Goal: Book appointment/travel/reservation

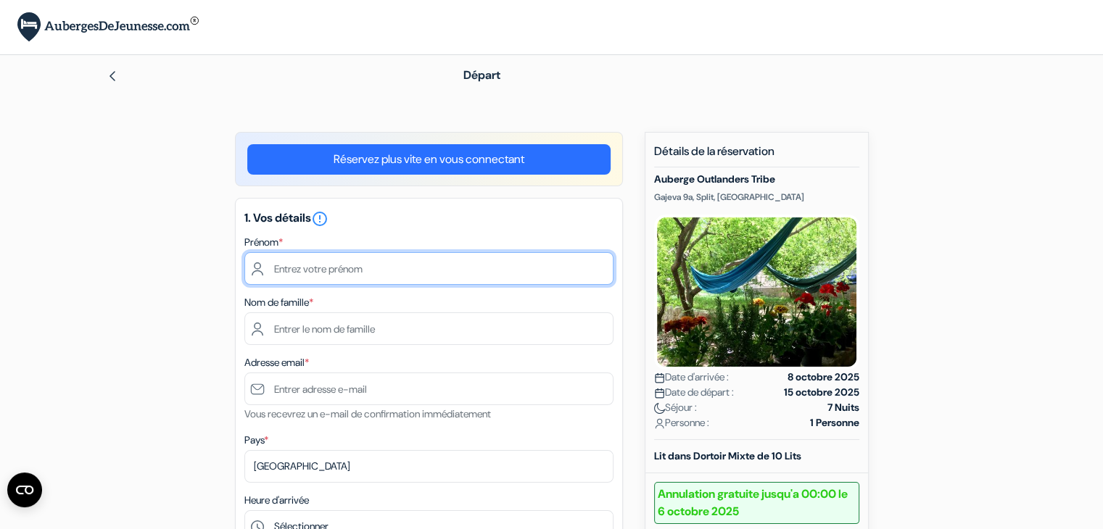
click at [434, 273] on input "text" at bounding box center [428, 268] width 369 height 33
type input "[PERSON_NAME]"
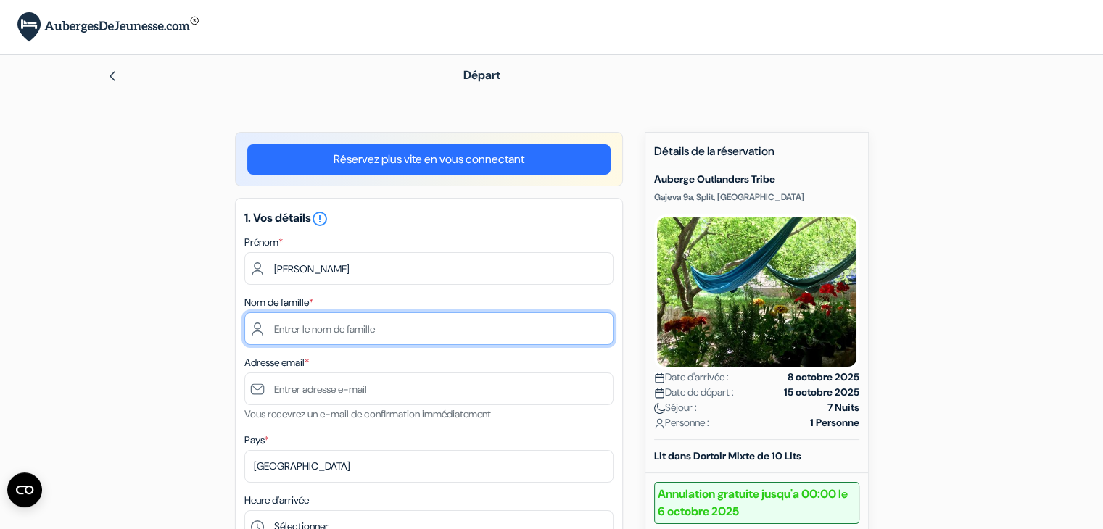
type input "Boursault"
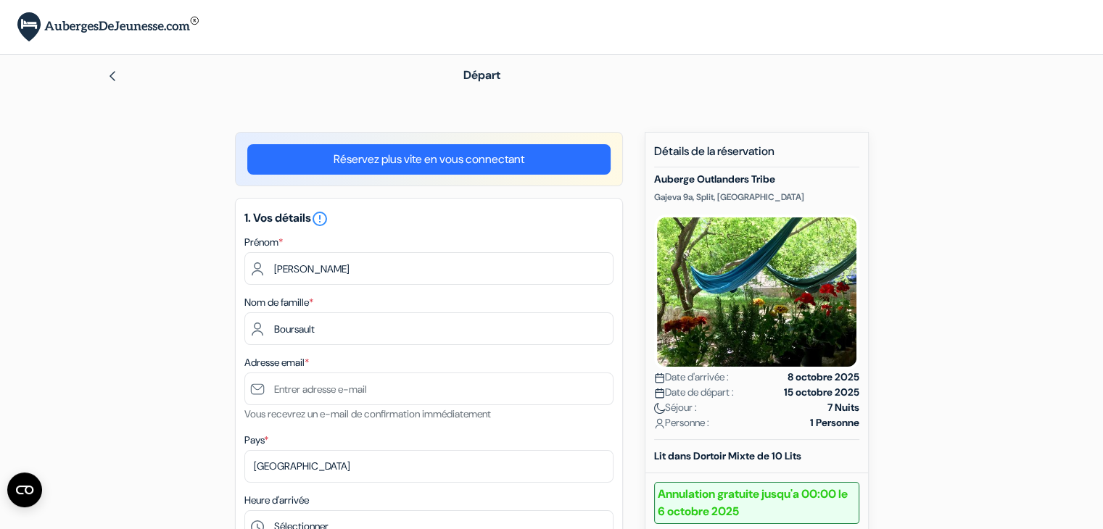
type input "[EMAIL_ADDRESS][DOMAIN_NAME]"
type input "0766448620"
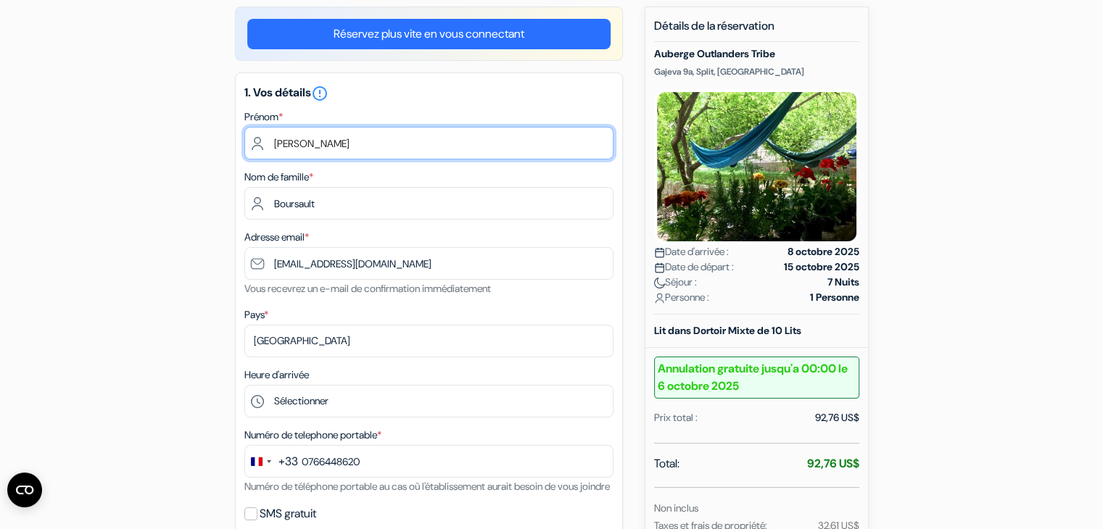
scroll to position [217, 0]
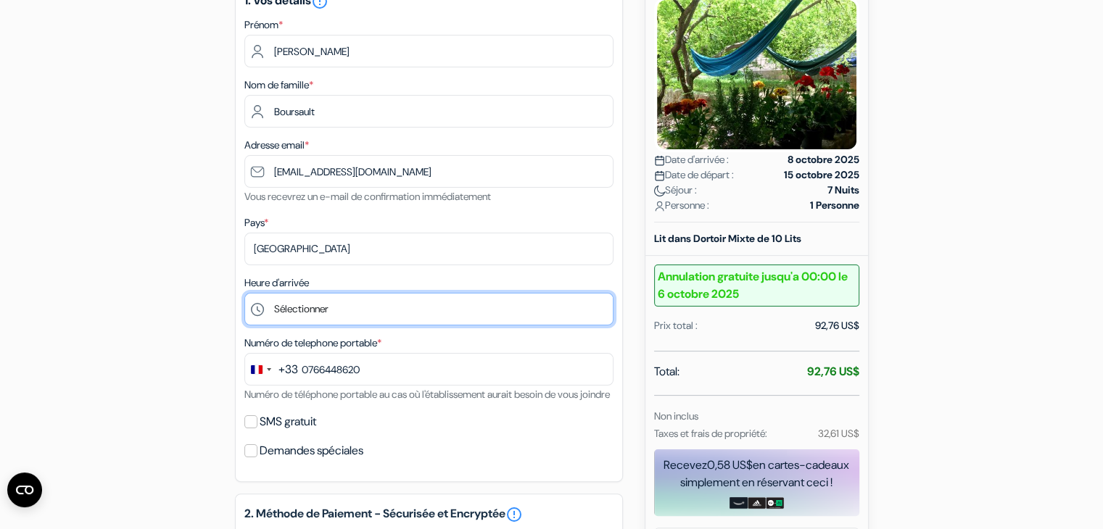
click at [356, 309] on select "Sélectionner 15:00 16:00 17:00 18:00 19:00 20:00 21:00" at bounding box center [428, 309] width 369 height 33
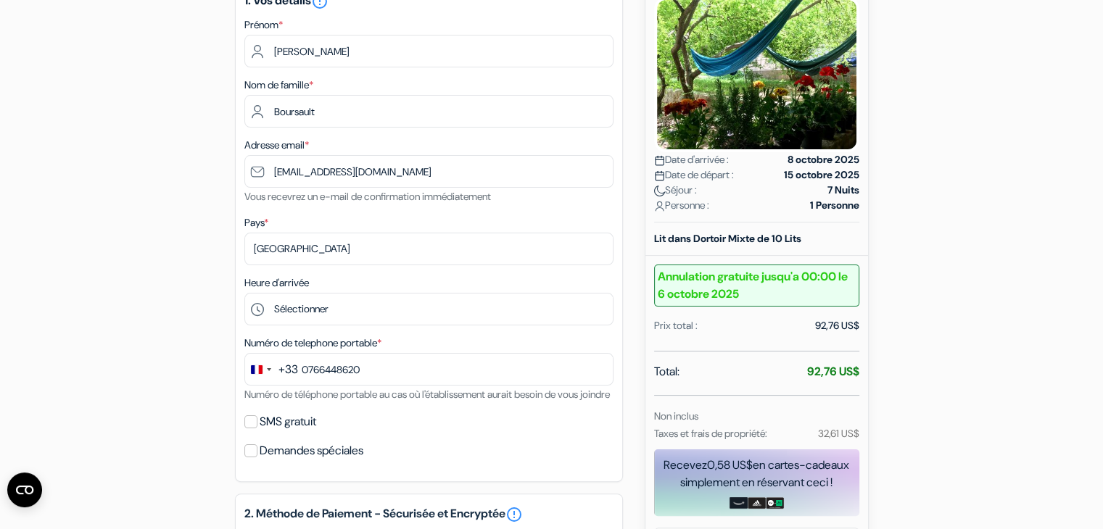
click at [235, 268] on div "1. Vos détails error_outline Prénom * [PERSON_NAME] Nom de famille * [PERSON_NA…" at bounding box center [429, 231] width 388 height 502
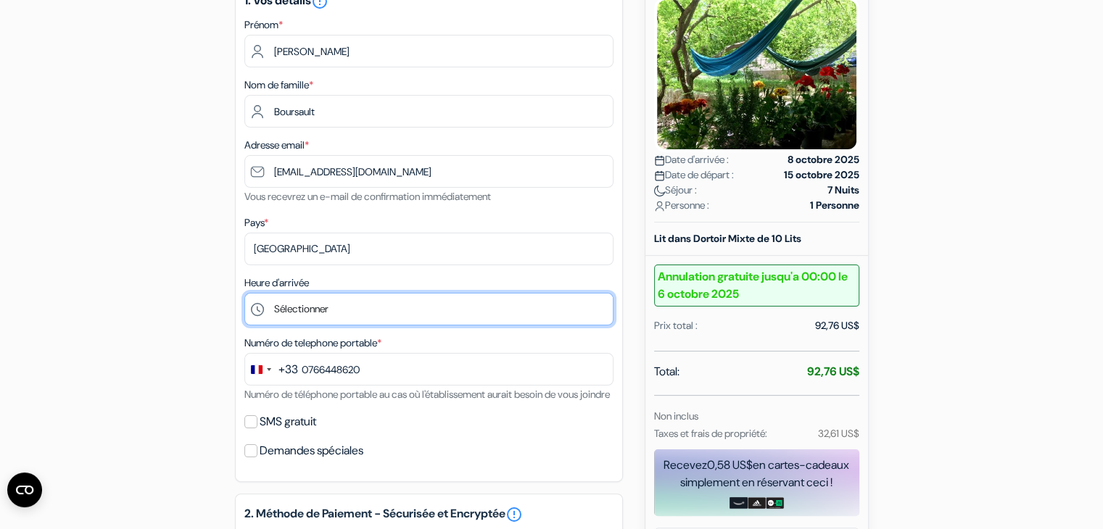
click at [326, 317] on select "Sélectionner 15:00 16:00 17:00 18:00 19:00 20:00 21:00" at bounding box center [428, 309] width 369 height 33
select select "15"
click at [244, 294] on select "Sélectionner 15:00 16:00 17:00 18:00 19:00 20:00 21:00" at bounding box center [428, 309] width 369 height 33
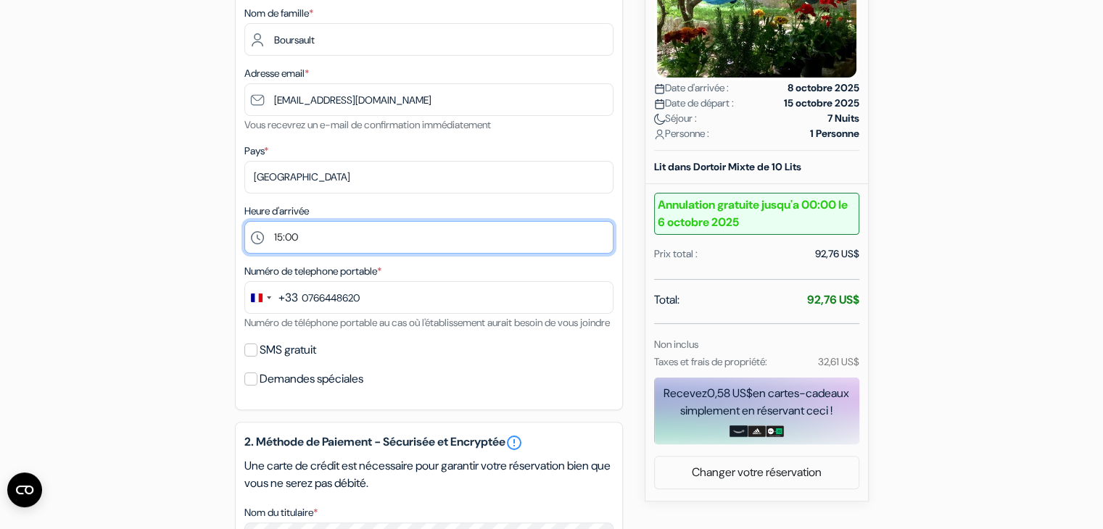
scroll to position [290, 0]
click at [351, 246] on select "Sélectionner 15:00 16:00 17:00 18:00 19:00 20:00 21:00" at bounding box center [428, 236] width 369 height 33
click at [349, 235] on select "Sélectionner 15:00 16:00 17:00 18:00 19:00 20:00 21:00" at bounding box center [428, 236] width 369 height 33
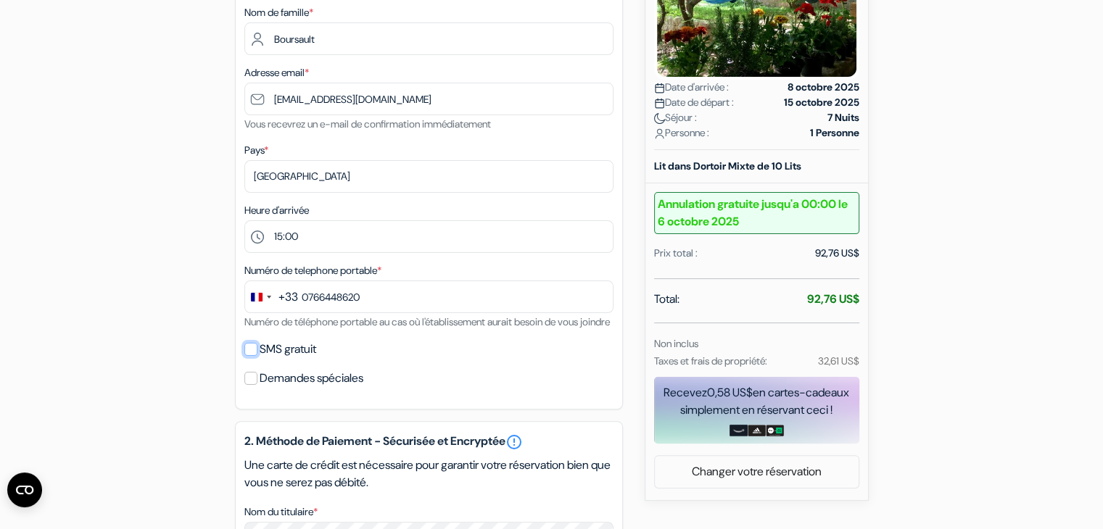
click at [252, 360] on div "SMS gratuit" at bounding box center [428, 349] width 369 height 20
click at [251, 356] on input "SMS gratuit" at bounding box center [250, 349] width 13 height 13
checkbox input "true"
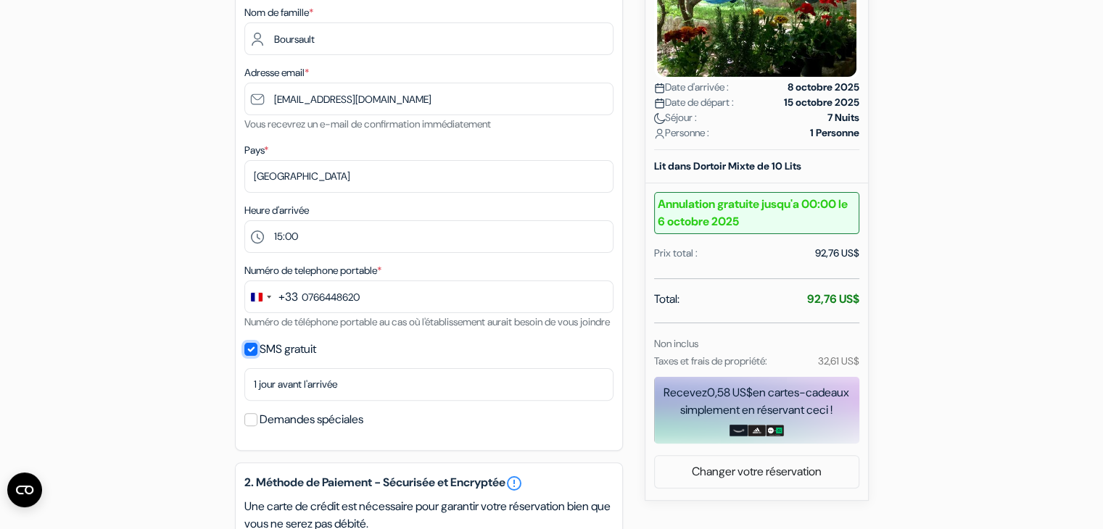
scroll to position [362, 0]
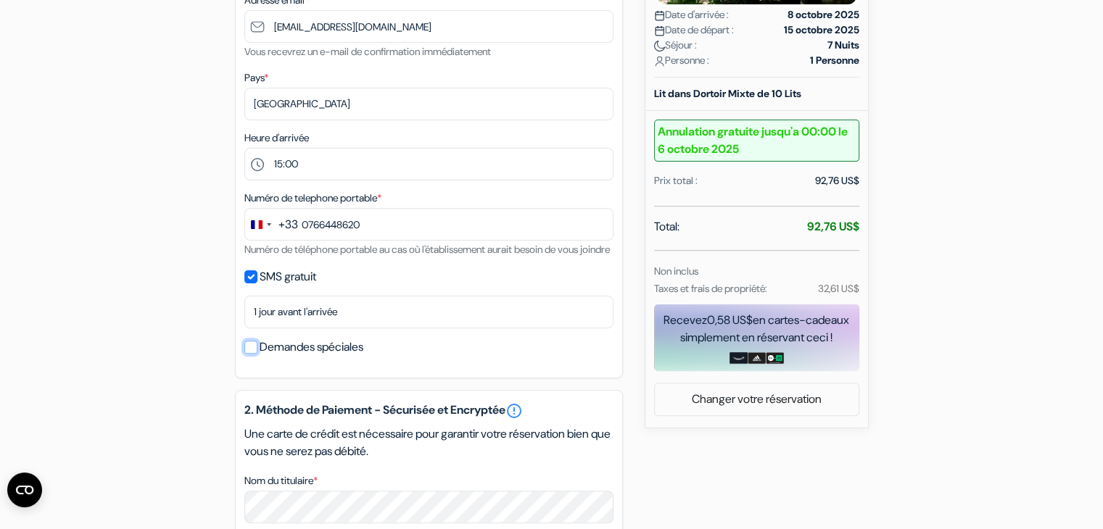
click at [249, 354] on input "Demandes spéciales" at bounding box center [250, 347] width 13 height 13
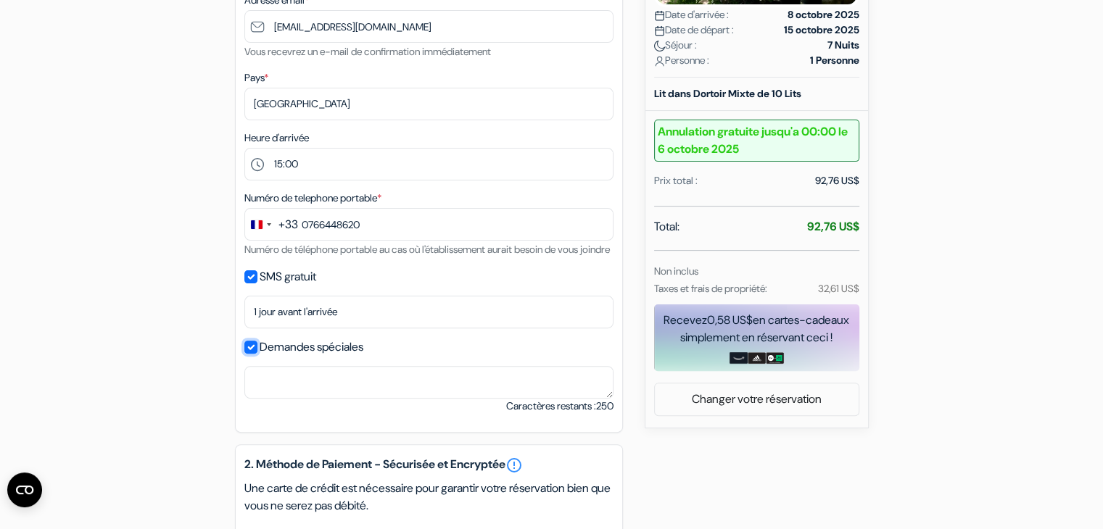
click at [249, 357] on div "Demandes spéciales" at bounding box center [428, 347] width 369 height 20
click at [247, 354] on input "Demandes spéciales" at bounding box center [250, 347] width 13 height 13
checkbox input "false"
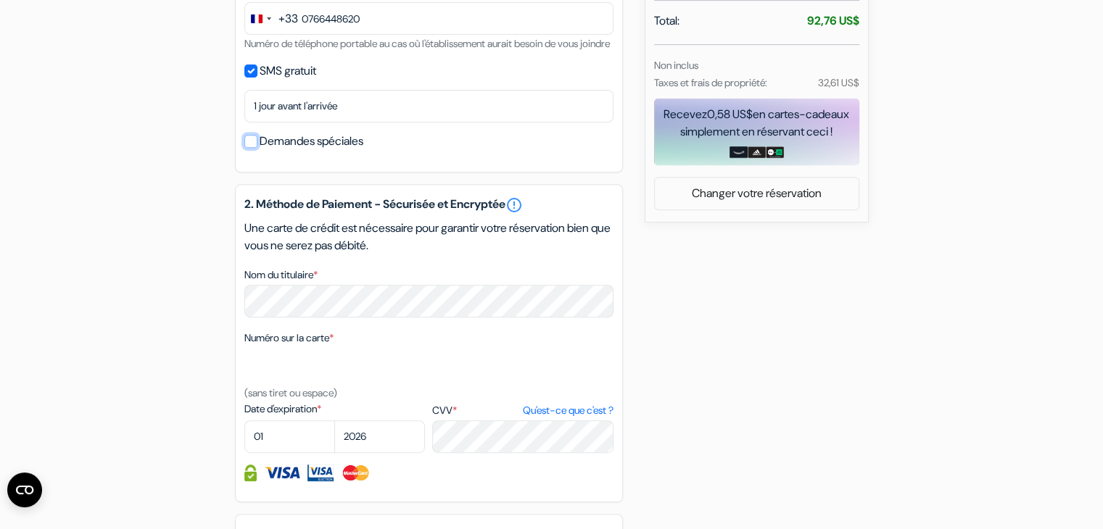
scroll to position [652, 0]
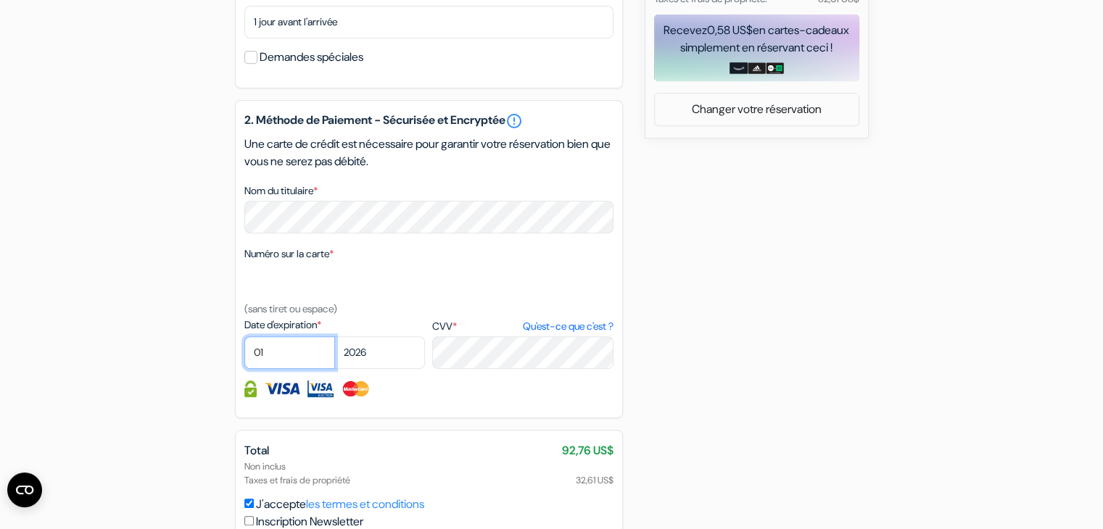
click at [287, 360] on select "01 02 03 04 05 06 07 08 09 10 11 12" at bounding box center [289, 352] width 91 height 33
select select "09"
click at [244, 355] on select "01 02 03 04 05 06 07 08 09 10 11 12" at bounding box center [289, 352] width 91 height 33
click at [376, 366] on select "2025 2026 2027 2028 2029 2030 2031 2032 2033 2034 2035 2036 2037 2038 2039 2040…" at bounding box center [379, 352] width 91 height 33
select select "2029"
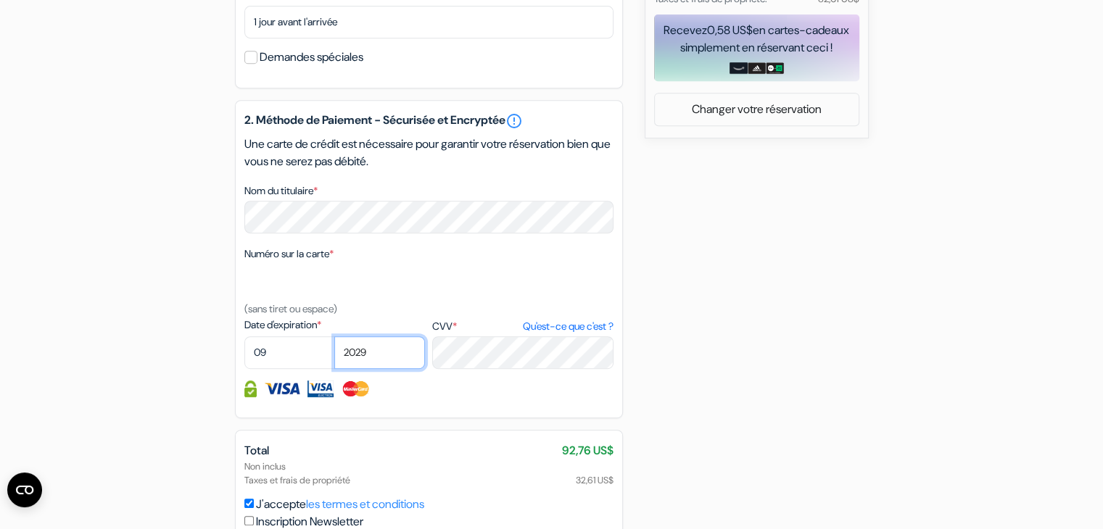
click at [334, 355] on select "2025 2026 2027 2028 2029 2030 2031 2032 2033 2034 2035 2036 2037 2038 2039 2040…" at bounding box center [379, 352] width 91 height 33
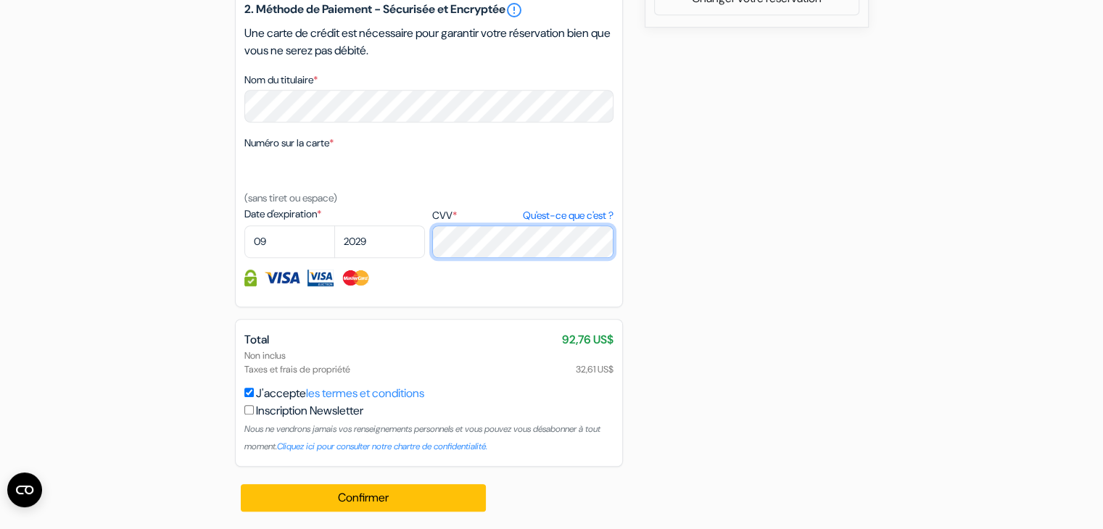
scroll to position [783, 0]
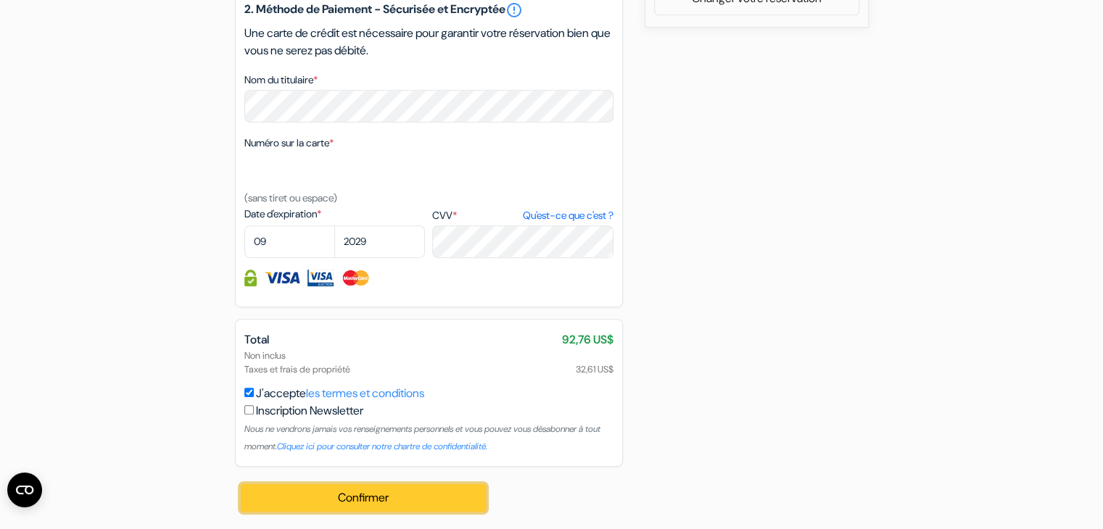
click at [377, 500] on button "Confirmer Loading..." at bounding box center [364, 498] width 246 height 28
click at [386, 502] on button "Confirmer Loading..." at bounding box center [364, 498] width 246 height 28
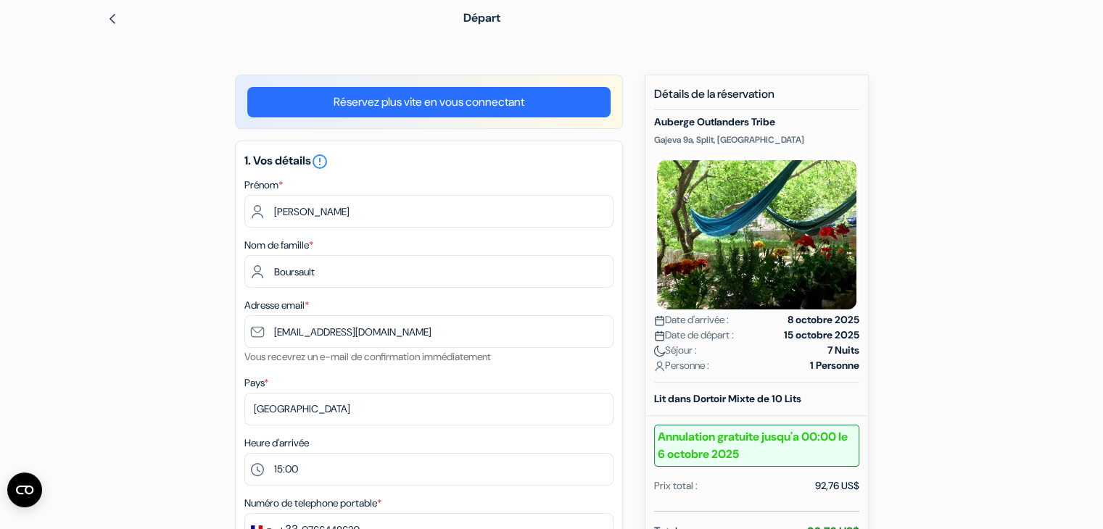
scroll to position [0, 0]
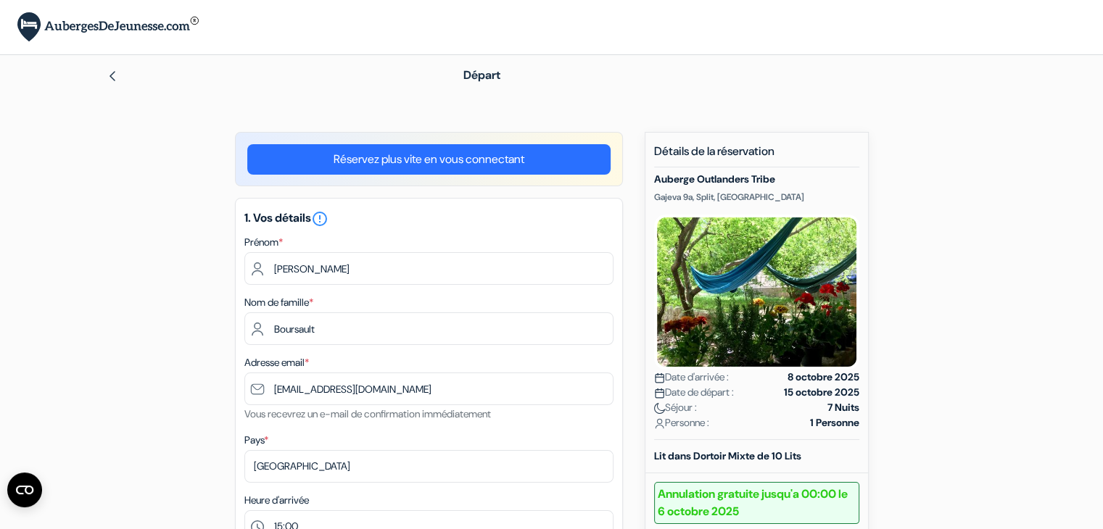
click at [412, 164] on link "Réservez plus vite en vous connectant" at bounding box center [428, 159] width 363 height 30
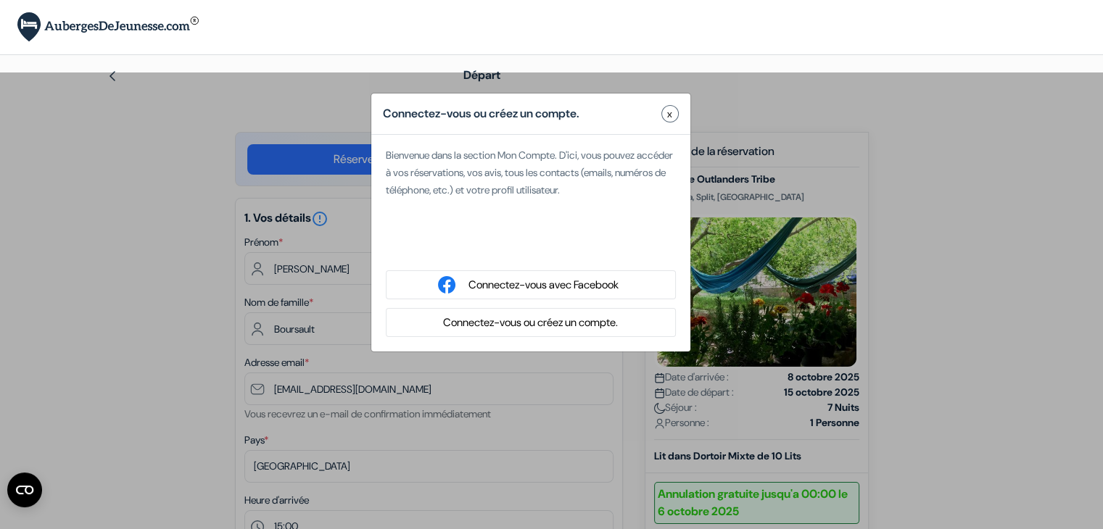
click at [674, 111] on button "x" at bounding box center [669, 113] width 17 height 17
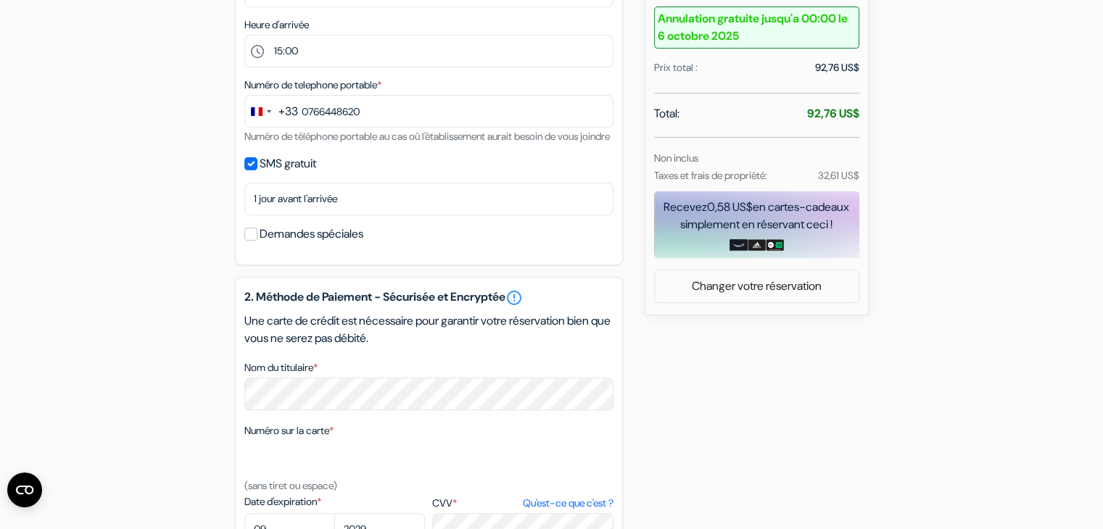
scroll to position [783, 0]
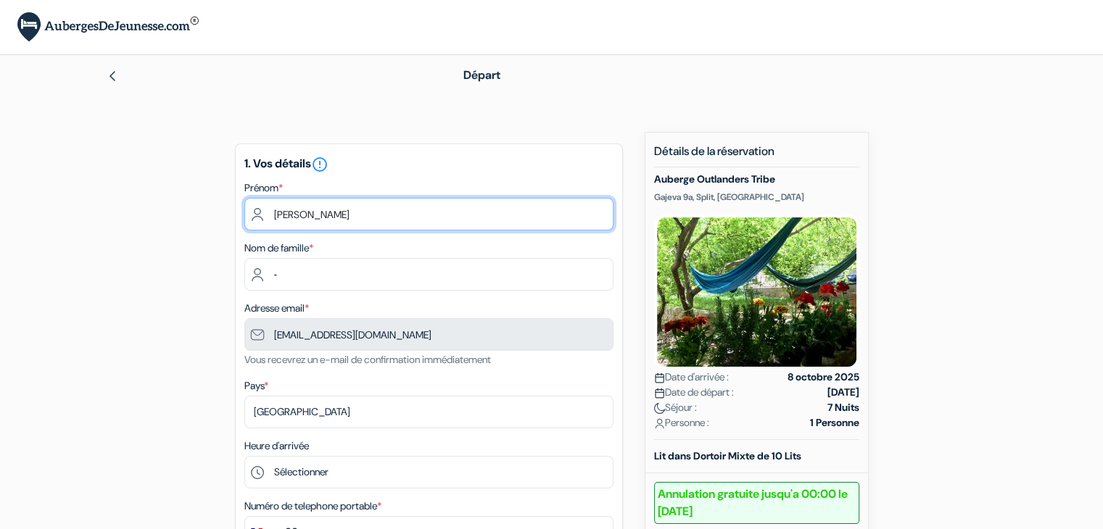
click at [429, 214] on input "[PERSON_NAME]" at bounding box center [428, 214] width 369 height 33
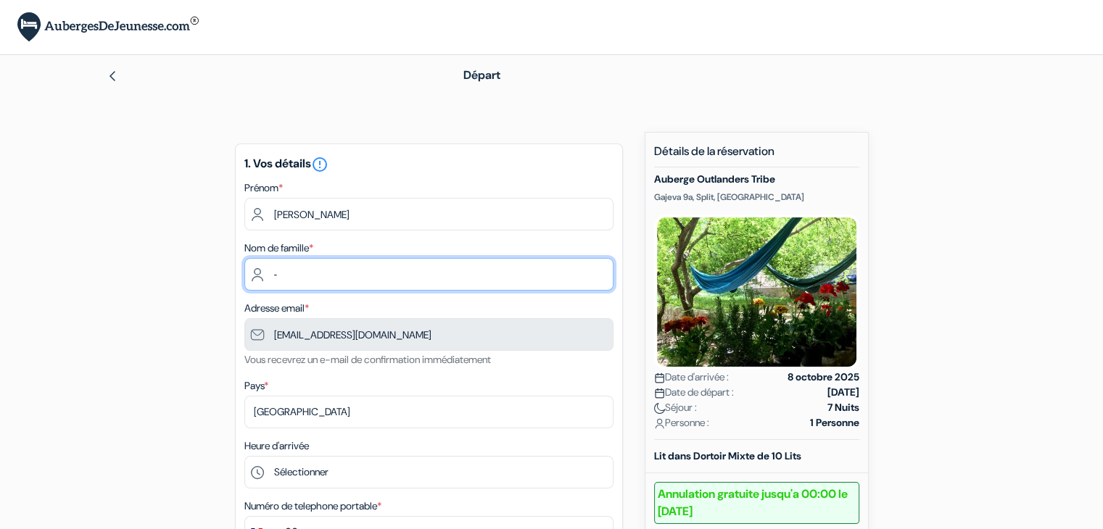
click at [455, 275] on input "‐" at bounding box center [428, 274] width 369 height 33
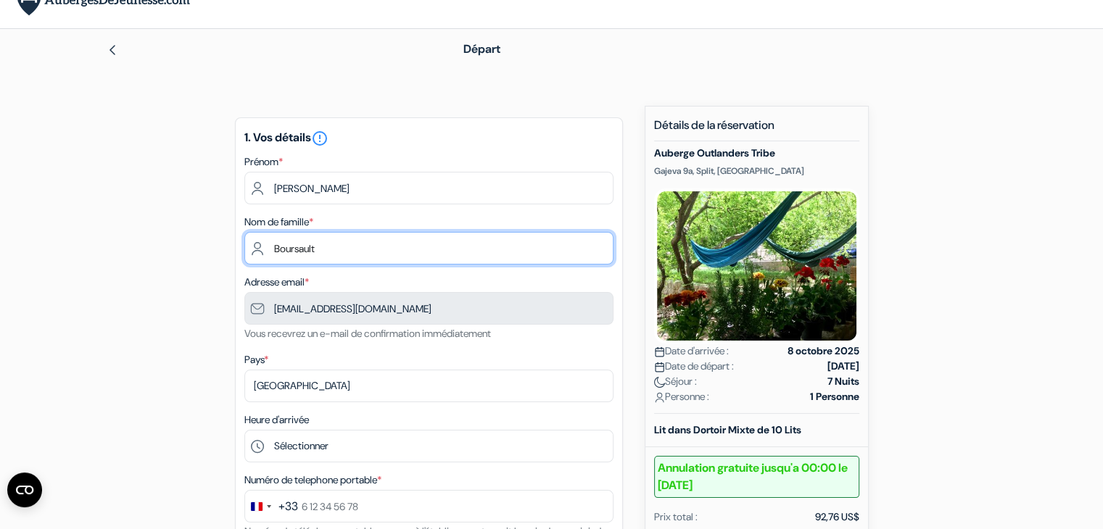
scroll to position [217, 0]
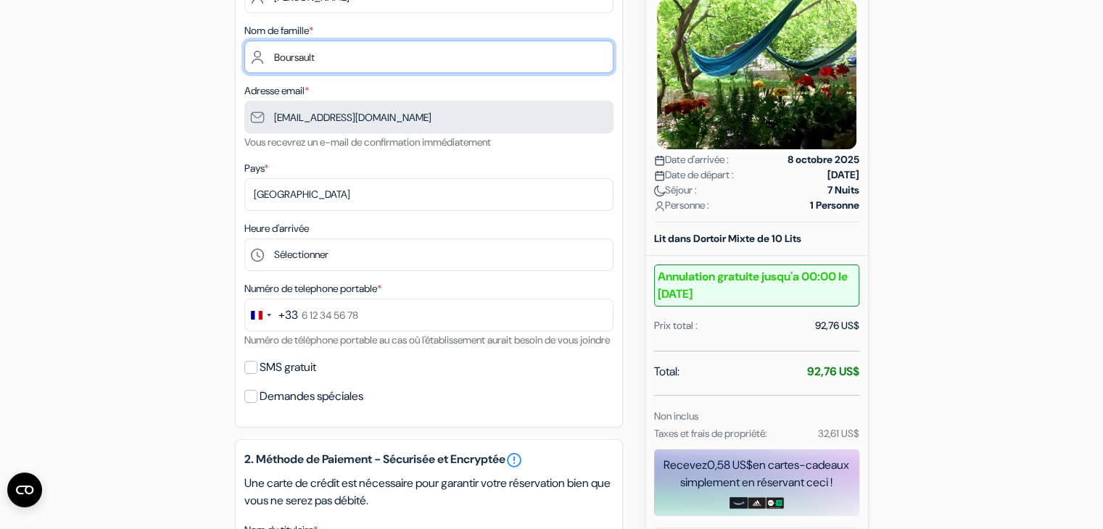
type input "Boursault"
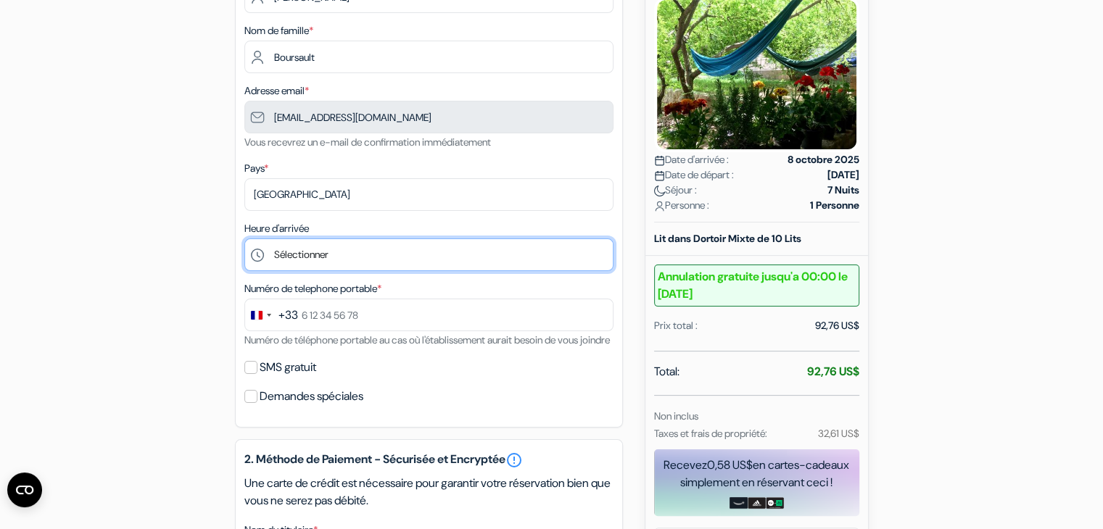
click at [352, 255] on select "Sélectionner 15:00 16:00 17:00 18:00 19:00 20:00 21:00" at bounding box center [428, 255] width 369 height 33
select select "15"
click at [244, 239] on select "Sélectionner 15:00 16:00 17:00 18:00 19:00 20:00 21:00" at bounding box center [428, 255] width 369 height 33
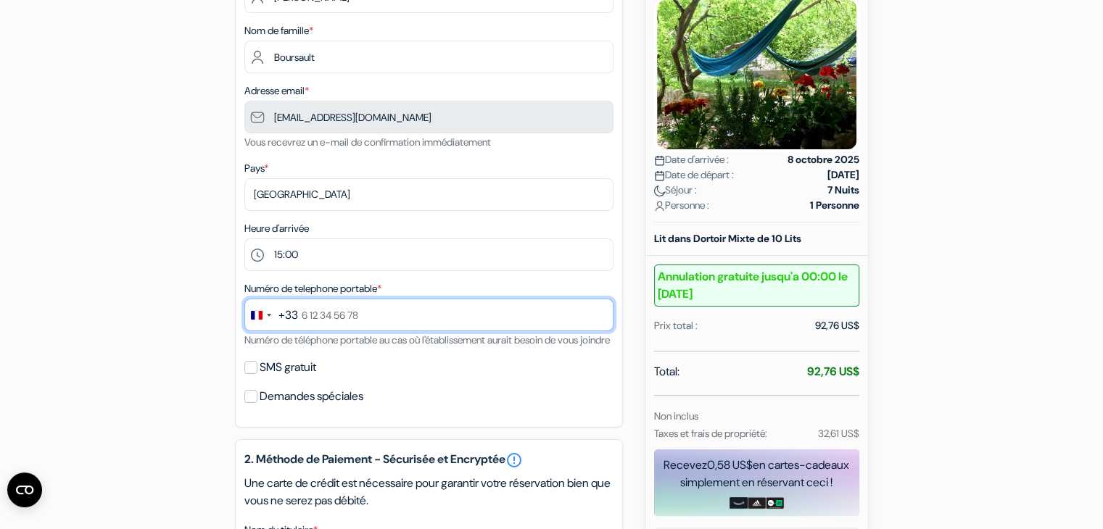
click at [326, 322] on input "text" at bounding box center [428, 315] width 369 height 33
type input "0766448620"
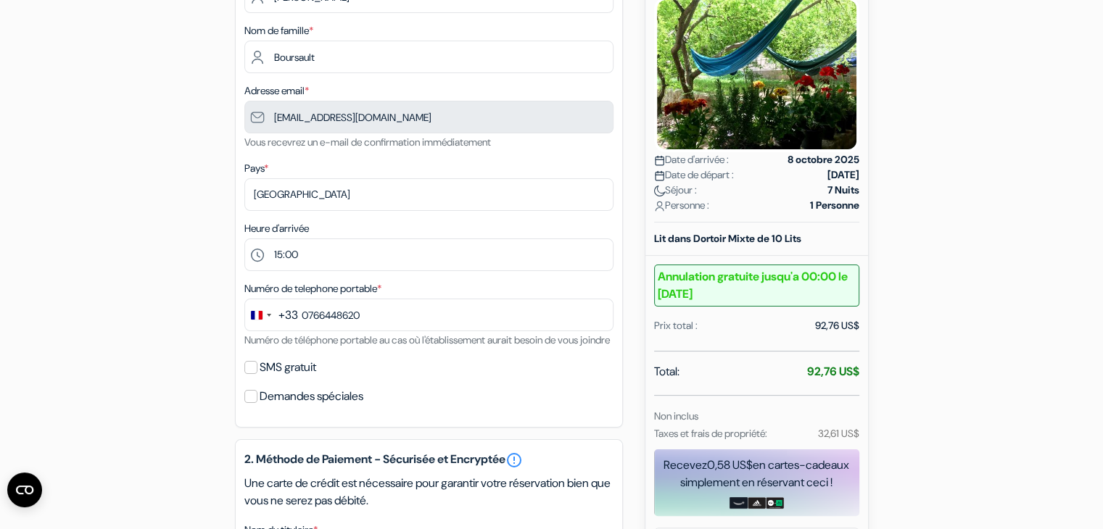
click at [236, 265] on div "1. Vos détails error_outline Prénom * [PERSON_NAME] Nom de famille * [PERSON_NA…" at bounding box center [429, 177] width 388 height 502
click at [256, 378] on div "SMS gratuit" at bounding box center [428, 367] width 369 height 20
click at [252, 374] on input "SMS gratuit" at bounding box center [250, 367] width 13 height 13
checkbox input "true"
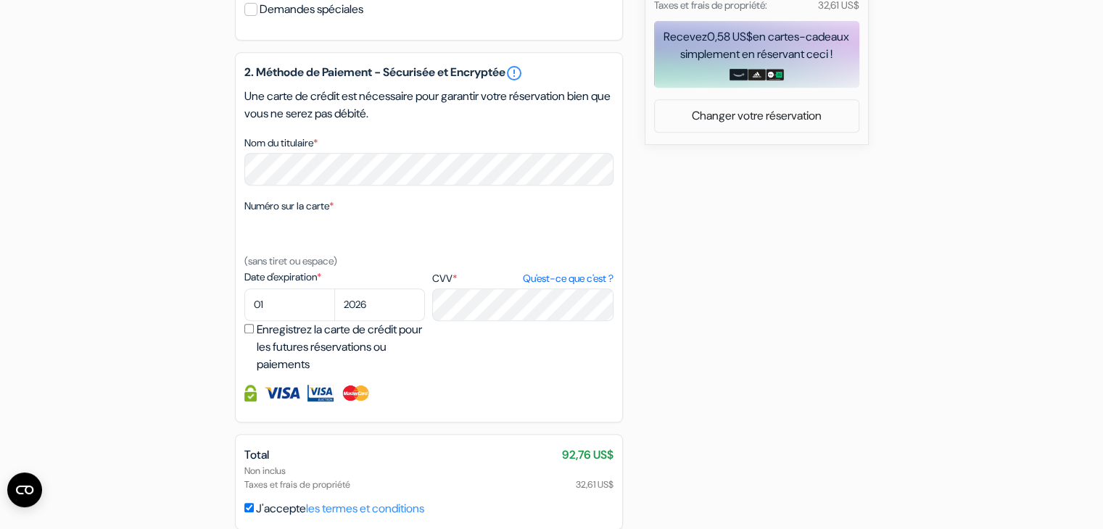
scroll to position [652, 0]
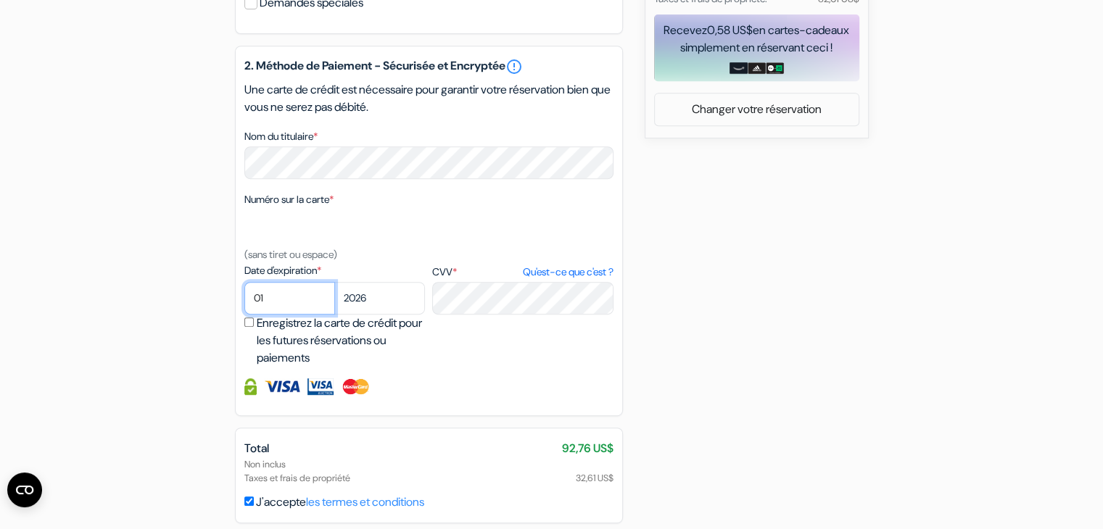
click at [299, 313] on select "01 02 03 04 05 06 07 08 09 10 11 12" at bounding box center [289, 298] width 91 height 33
select select "09"
click at [244, 301] on select "01 02 03 04 05 06 07 08 09 10 11 12" at bounding box center [289, 298] width 91 height 33
drag, startPoint x: 405, startPoint y: 311, endPoint x: 405, endPoint y: 302, distance: 8.7
click at [405, 311] on select "2025 2026 2027 2028 2029 2030 2031 2032 2033 2034 2035 2036 2037 2038 2039 2040…" at bounding box center [379, 298] width 91 height 33
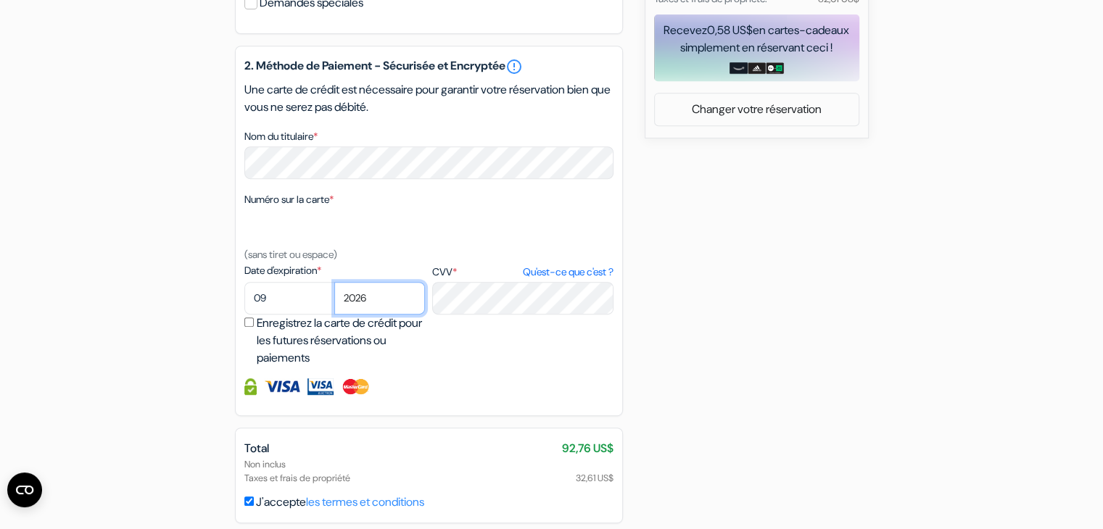
select select "2029"
click at [334, 301] on select "2025 2026 2027 2028 2029 2030 2031 2032 2033 2034 2035 2036 2037 2038 2039 2040…" at bounding box center [379, 298] width 91 height 33
click at [481, 367] on div "Date d'expiration * 01 02 03 04 05 06 07 08 09 10 11 12 2025 2026 2027 2028 202…" at bounding box center [428, 315] width 369 height 104
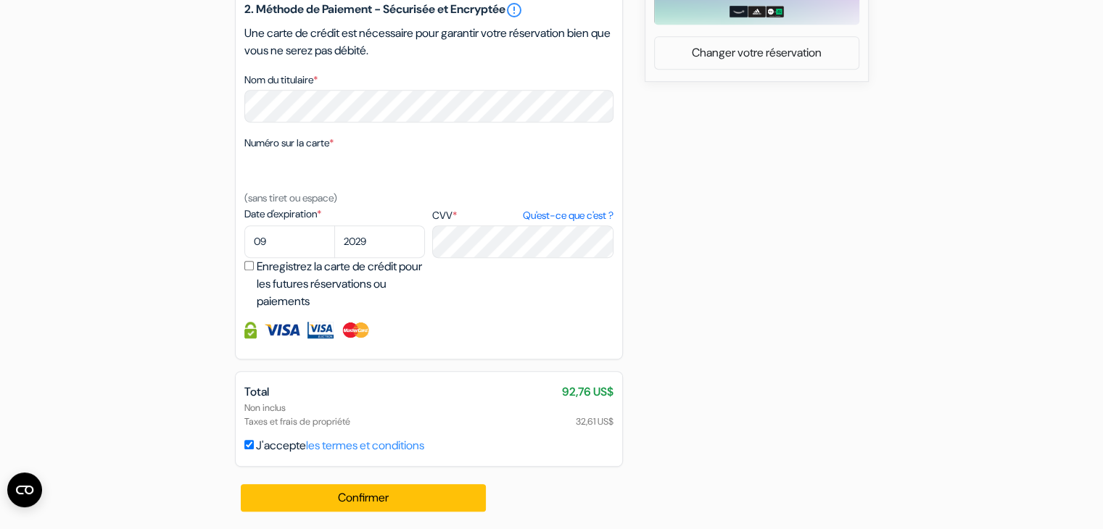
click at [252, 447] on input "J'accepte les termes et conditions" at bounding box center [248, 444] width 9 height 9
click at [251, 447] on input "J'accepte les termes et conditions" at bounding box center [248, 444] width 9 height 9
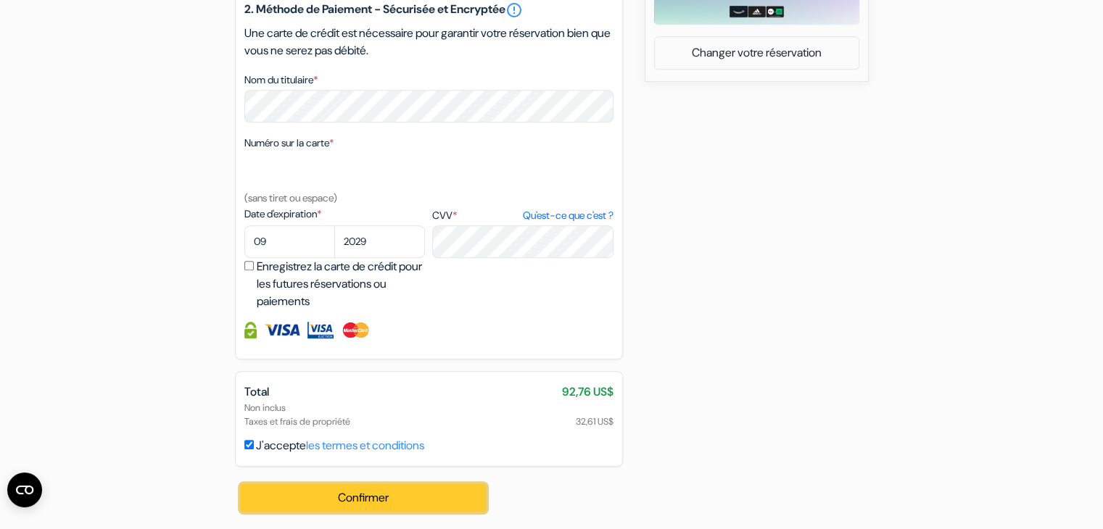
click at [422, 496] on button "Confirmer Loading..." at bounding box center [364, 498] width 246 height 28
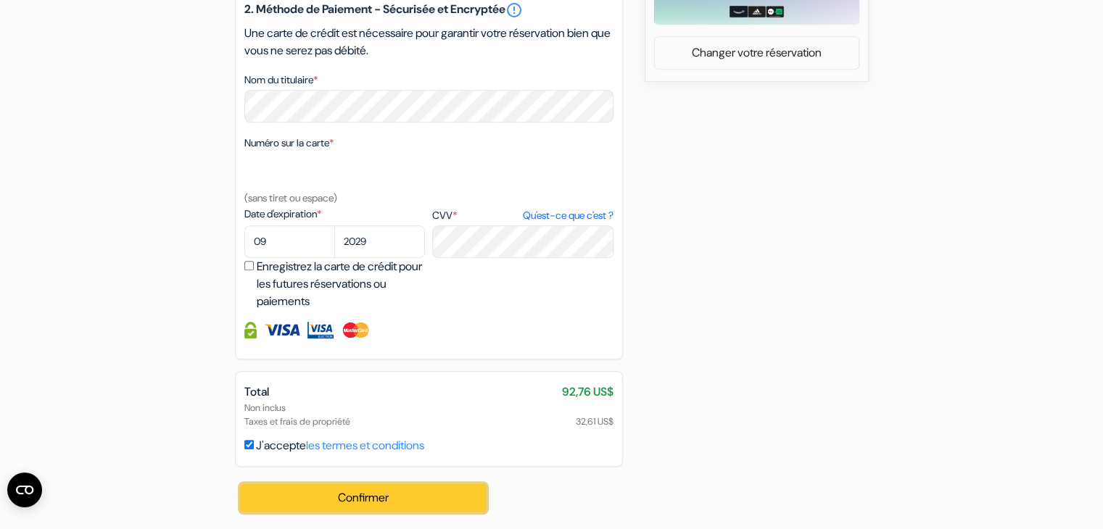
click at [420, 488] on button "Confirmer Loading..." at bounding box center [364, 498] width 246 height 28
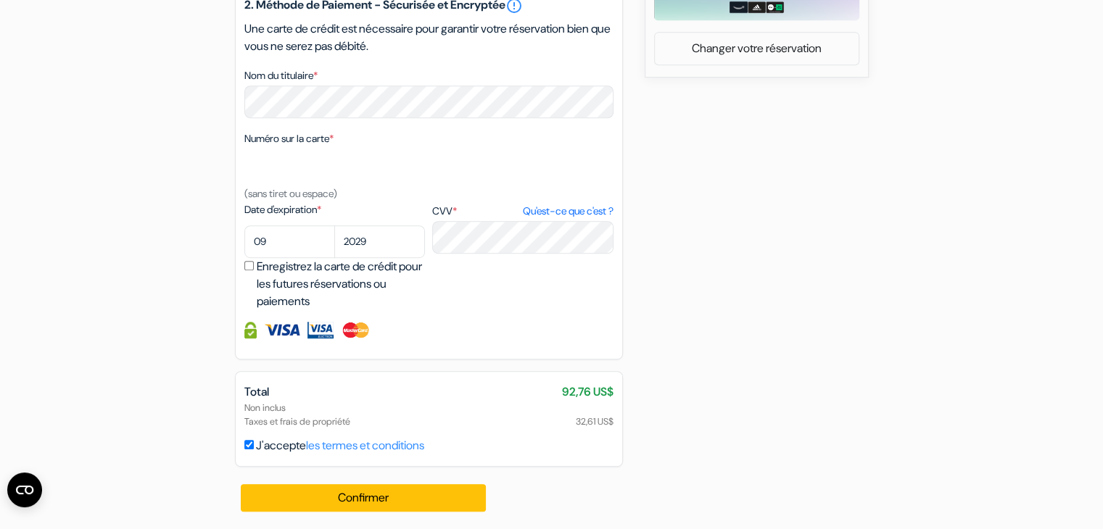
click at [243, 444] on div "Total 92,76 US$ Non inclus Taxes et frais de propriété 32,61 US$ J'accepte les …" at bounding box center [429, 419] width 388 height 96
click at [247, 444] on input "J'accepte les termes et conditions" at bounding box center [248, 444] width 9 height 9
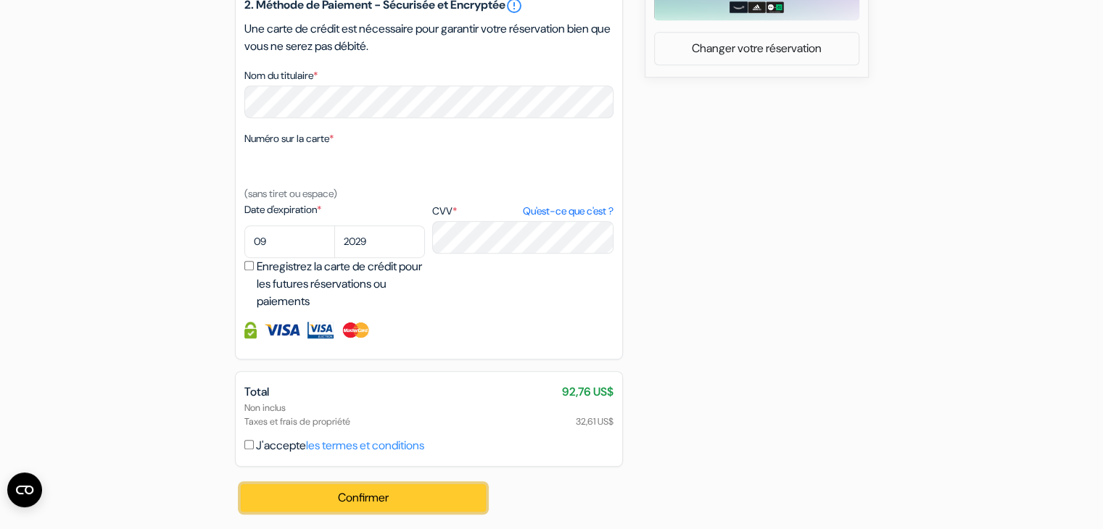
click at [285, 500] on button "Confirmer Loading..." at bounding box center [364, 498] width 246 height 28
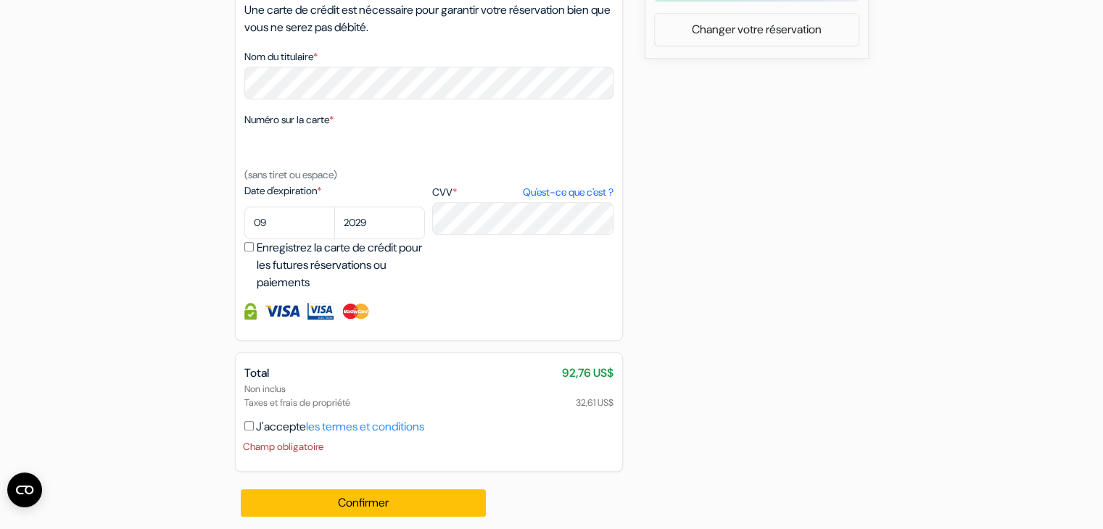
click at [249, 431] on input "J'accepte les termes et conditions" at bounding box center [248, 425] width 9 height 9
checkbox input "true"
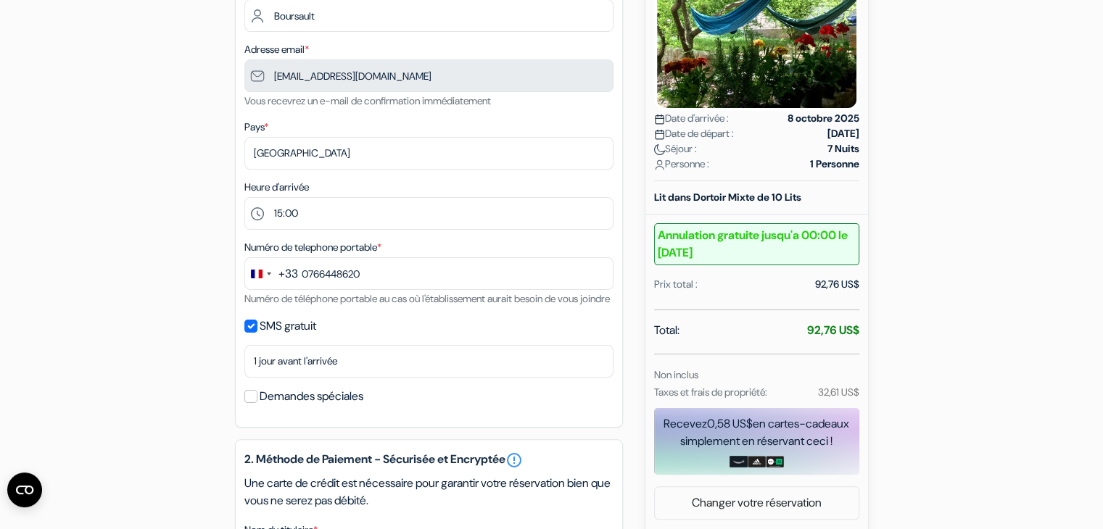
scroll to position [580, 0]
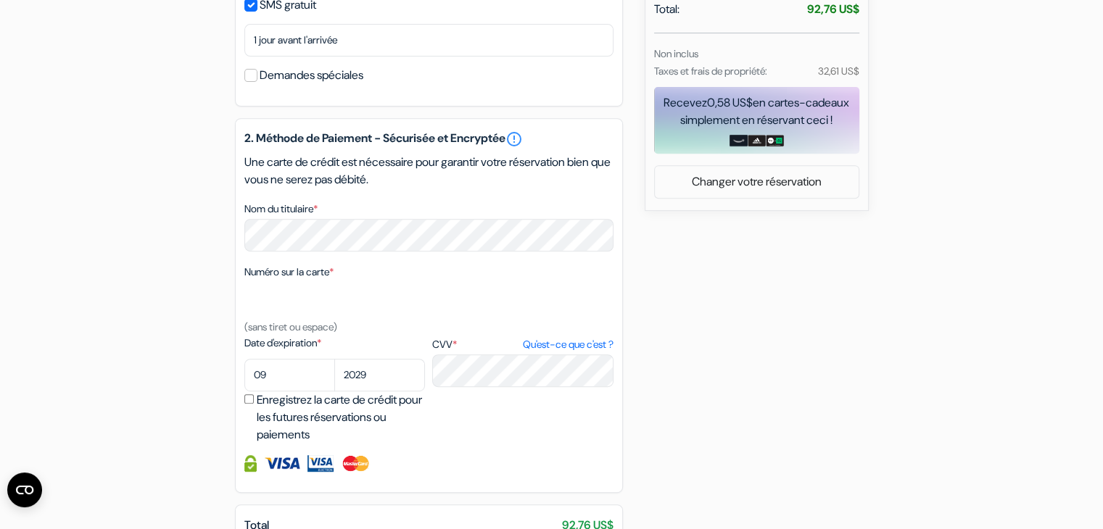
click at [679, 406] on div "add_box Auberge Outlanders Tribe Gajeva 9a, [GEOGRAPHIC_DATA], [GEOGRAPHIC_DATA…" at bounding box center [551, 109] width 957 height 1115
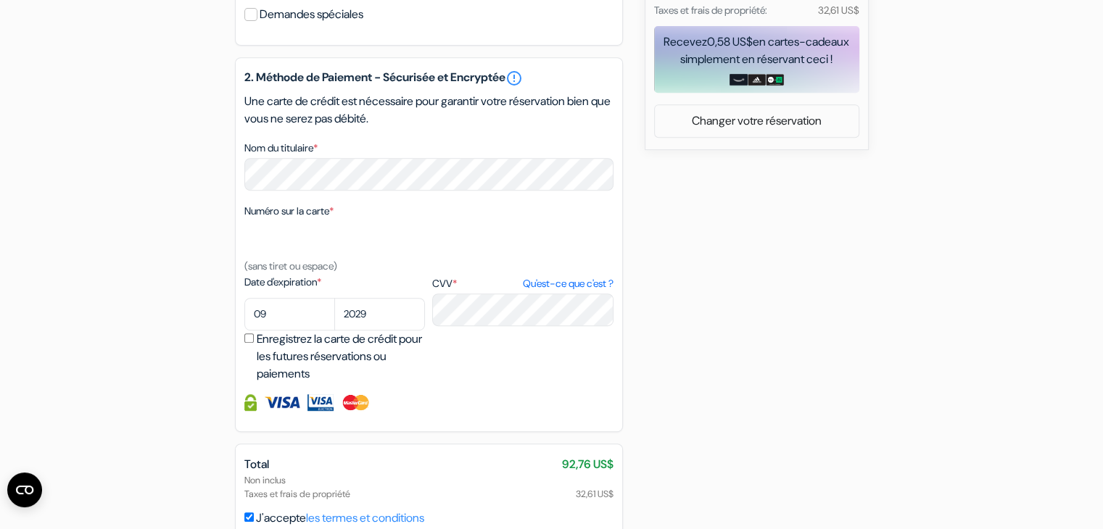
scroll to position [737, 0]
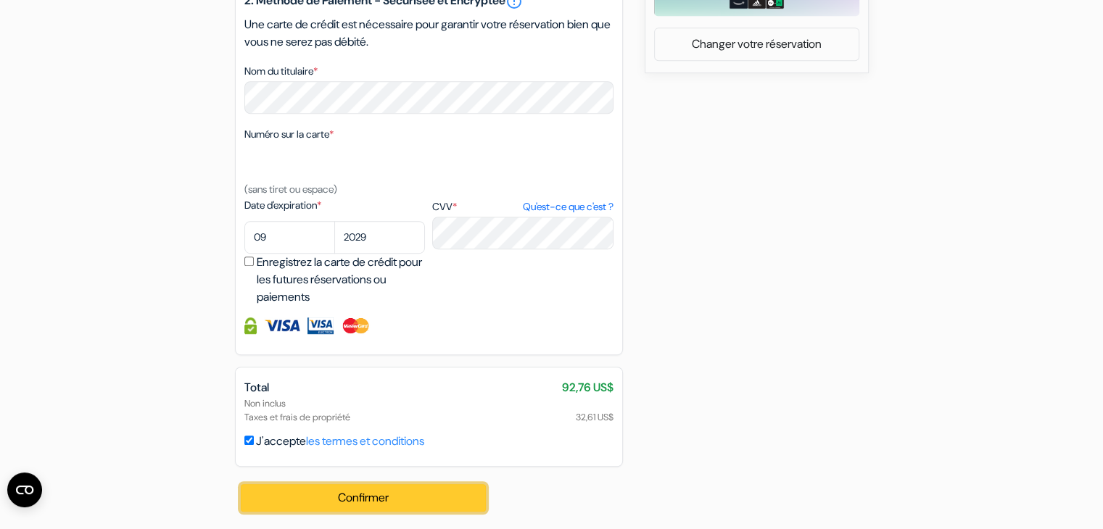
click at [466, 495] on button "Confirmer Loading..." at bounding box center [364, 498] width 246 height 28
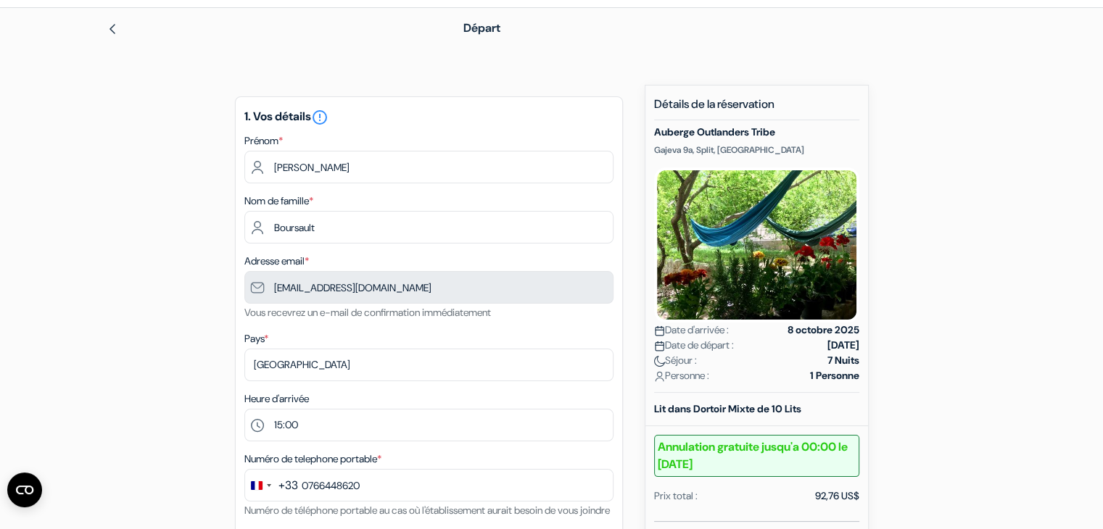
scroll to position [0, 0]
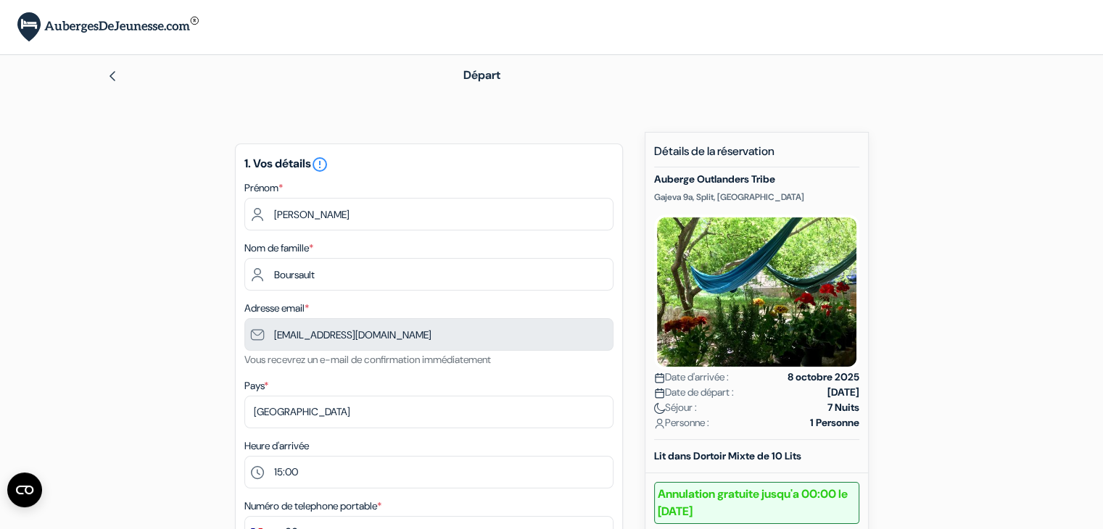
click at [112, 75] on img at bounding box center [113, 76] width 12 height 12
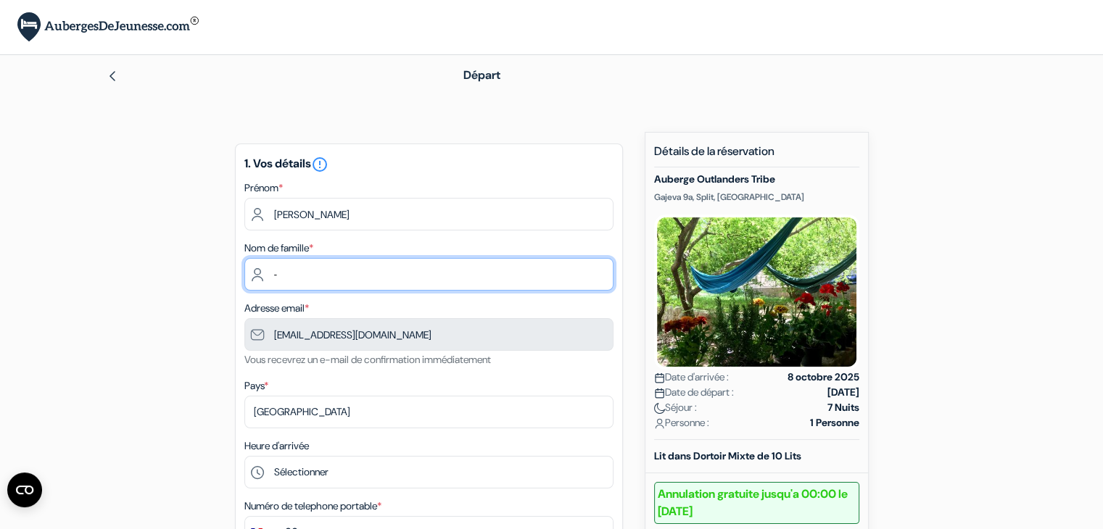
click at [332, 265] on input "‐" at bounding box center [428, 274] width 369 height 33
type input "Boursault"
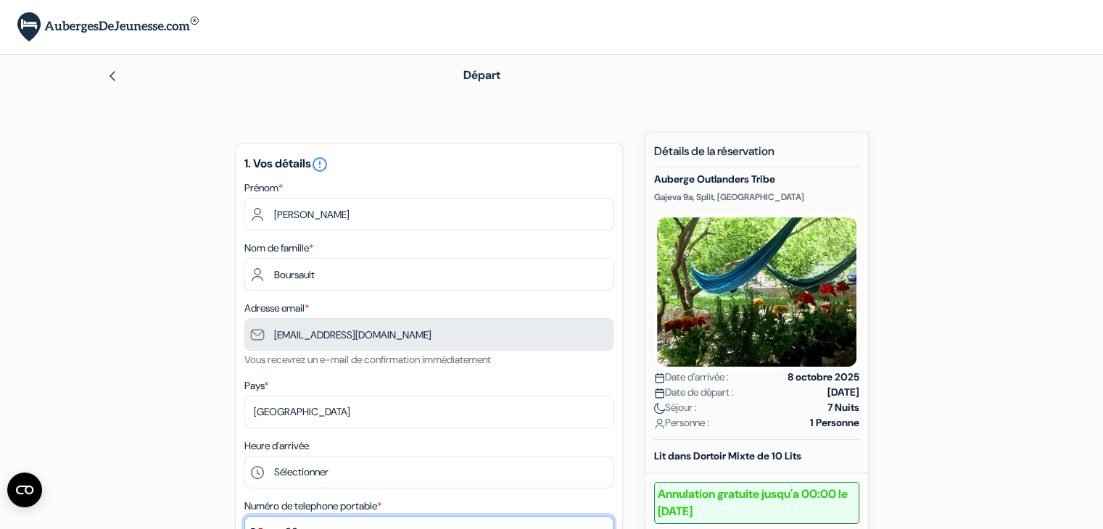
type input "0766448620"
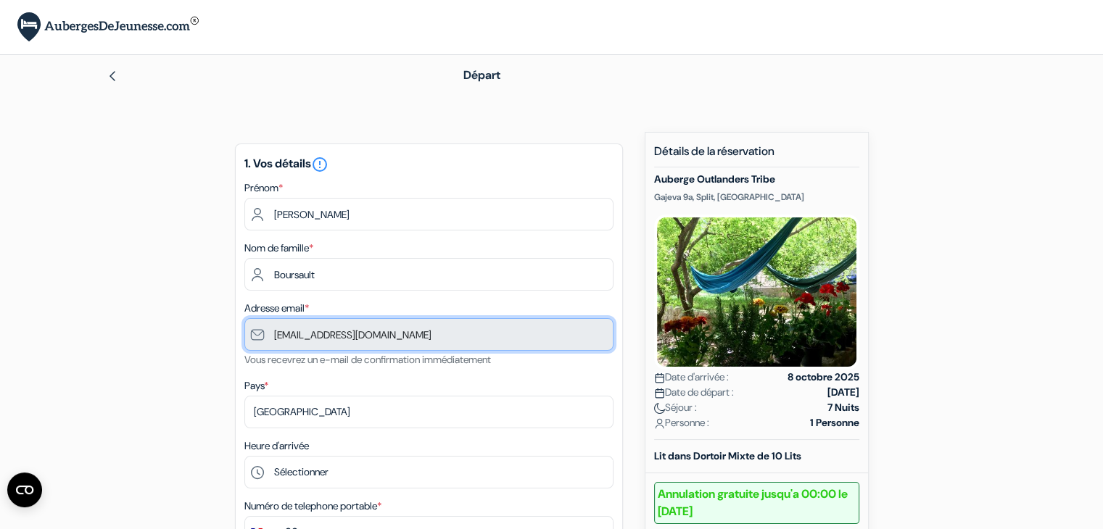
click at [412, 344] on input "[EMAIL_ADDRESS][DOMAIN_NAME]" at bounding box center [428, 334] width 369 height 33
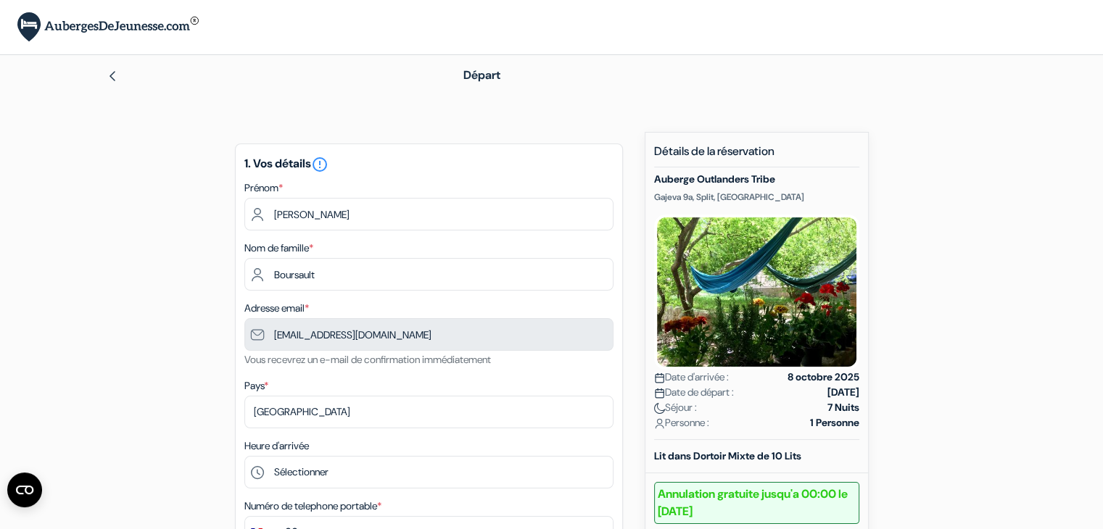
click at [293, 355] on small "Vous recevrez un e-mail de confirmation immédiatement" at bounding box center [367, 359] width 246 height 13
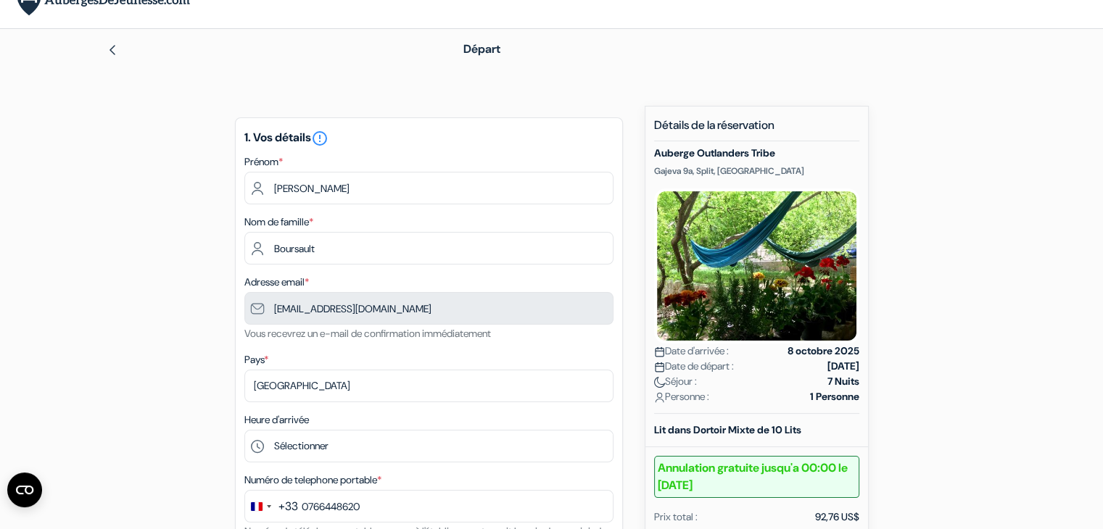
scroll to position [290, 0]
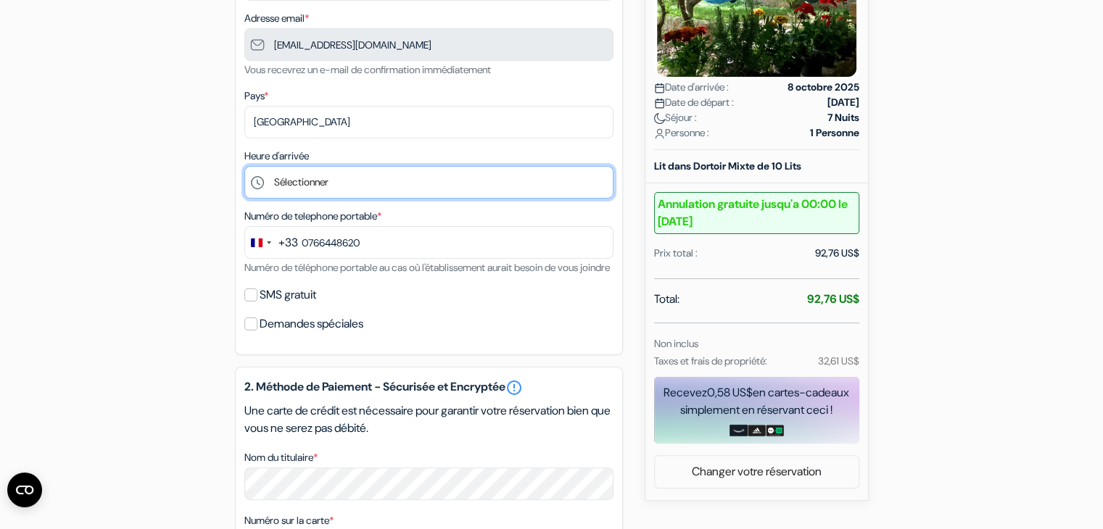
click at [316, 184] on select "Sélectionner 15:00 16:00 17:00 18:00 19:00 20:00 21:00" at bounding box center [428, 182] width 369 height 33
select select "15"
click at [244, 167] on select "Sélectionner 15:00 16:00 17:00 18:00 19:00 20:00 21:00" at bounding box center [428, 182] width 369 height 33
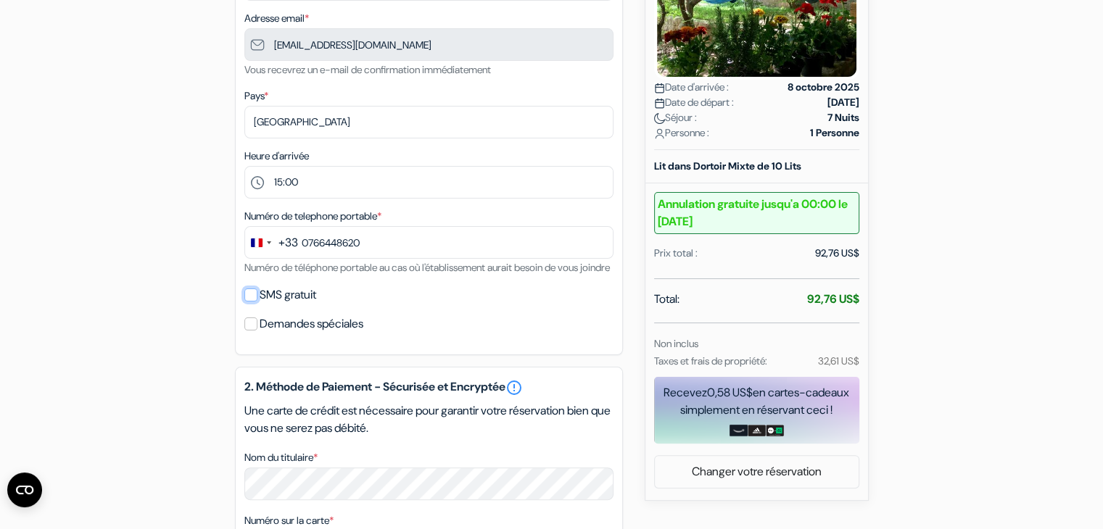
click at [255, 302] on input "SMS gratuit" at bounding box center [250, 295] width 13 height 13
checkbox input "true"
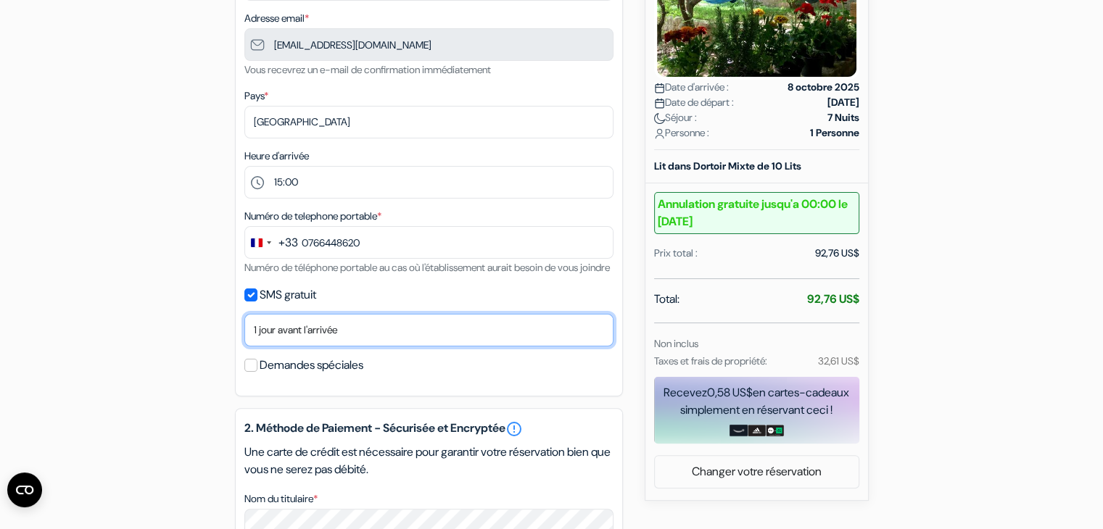
click at [261, 347] on select "Non merci Maintenant Le jour de votre arrivée 1 jour avant l'arrivée 2 jours av…" at bounding box center [428, 330] width 369 height 33
click at [244, 333] on select "Non merci Maintenant Le jour de votre arrivée 1 jour avant l'arrivée 2 jours av…" at bounding box center [428, 330] width 369 height 33
click at [362, 347] on select "Non merci Maintenant Le jour de votre arrivée 1 jour avant l'arrivée 2 jours av…" at bounding box center [428, 330] width 369 height 33
select select "0"
click at [244, 333] on select "Non merci Maintenant Le jour de votre arrivée 1 jour avant l'arrivée 2 jours av…" at bounding box center [428, 330] width 369 height 33
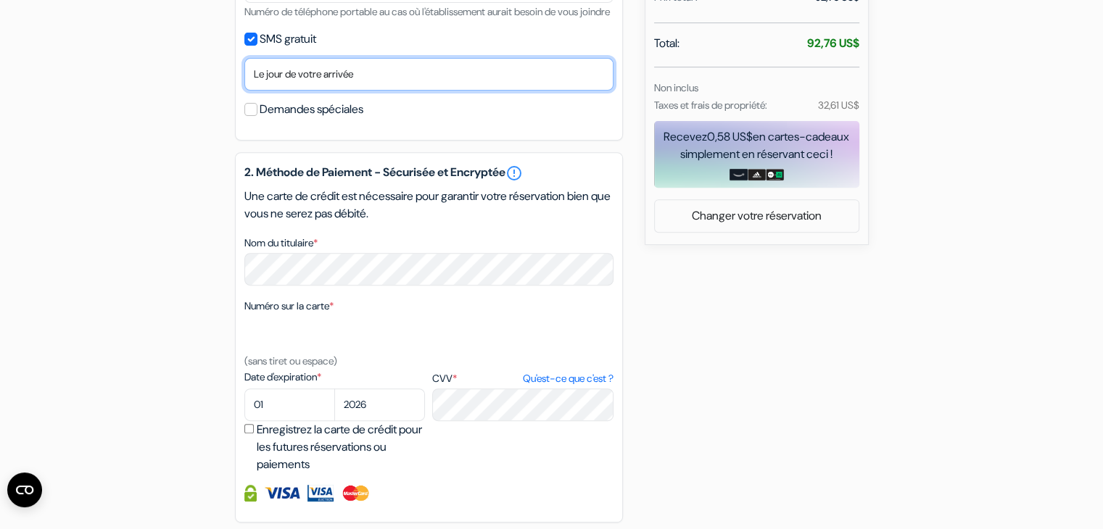
scroll to position [580, 0]
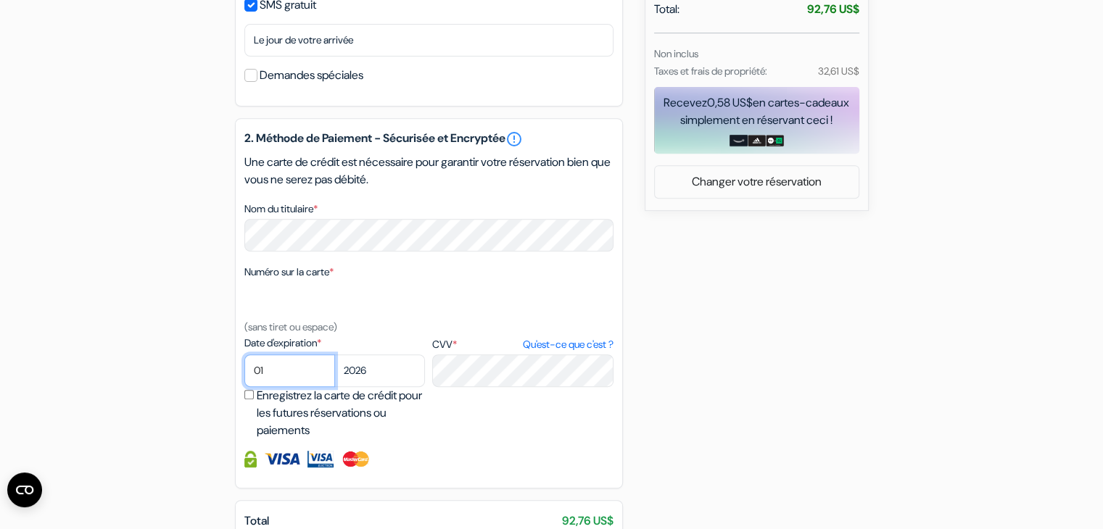
click at [289, 381] on select "01 02 03 04 05 06 07 08 09 10 11 12" at bounding box center [289, 371] width 91 height 33
select select "09"
click at [244, 373] on select "01 02 03 04 05 06 07 08 09 10 11 12" at bounding box center [289, 371] width 91 height 33
click at [386, 387] on select "2025 2026 2027 2028 2029 2030 2031 2032 2033 2034 2035 2036 2037 2038 2039 2040…" at bounding box center [379, 371] width 91 height 33
select select "2029"
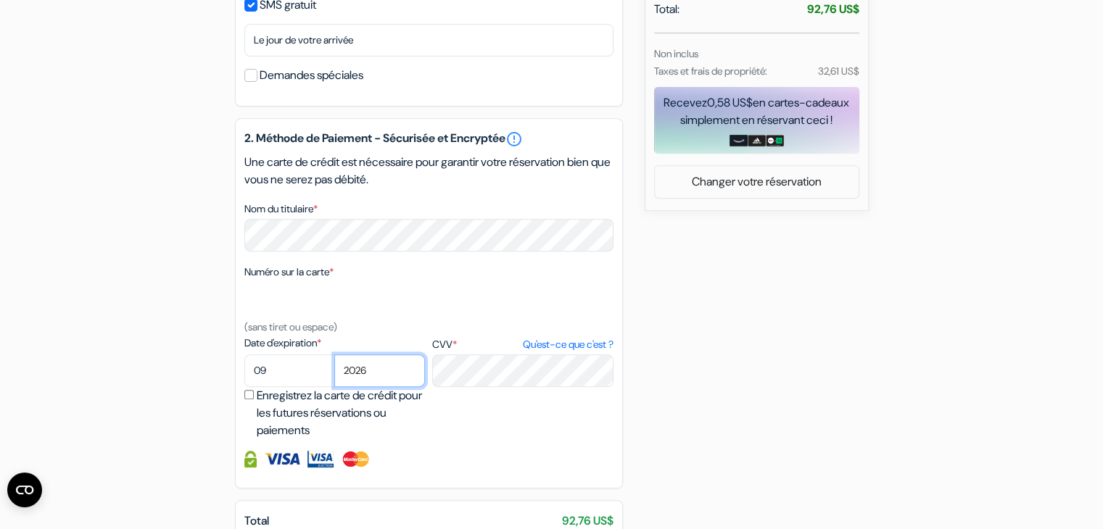
click at [334, 373] on select "2025 2026 2027 2028 2029 2030 2031 2032 2033 2034 2035 2036 2037 2038 2039 2040…" at bounding box center [379, 371] width 91 height 33
click at [618, 413] on div "2. Méthode de Paiement - Sécurisée et Encryptée error_outline Une carte de créd…" at bounding box center [429, 303] width 388 height 370
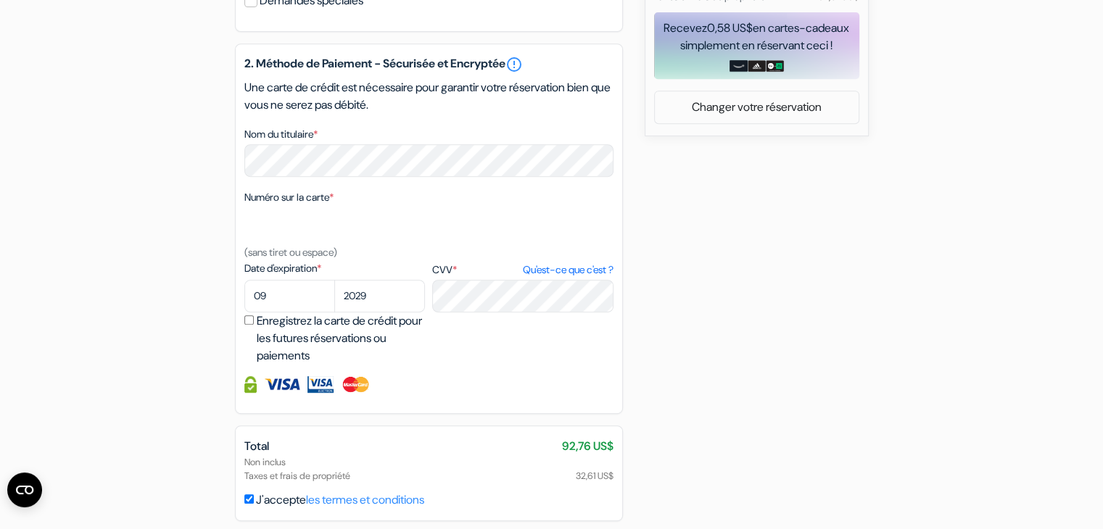
scroll to position [728, 0]
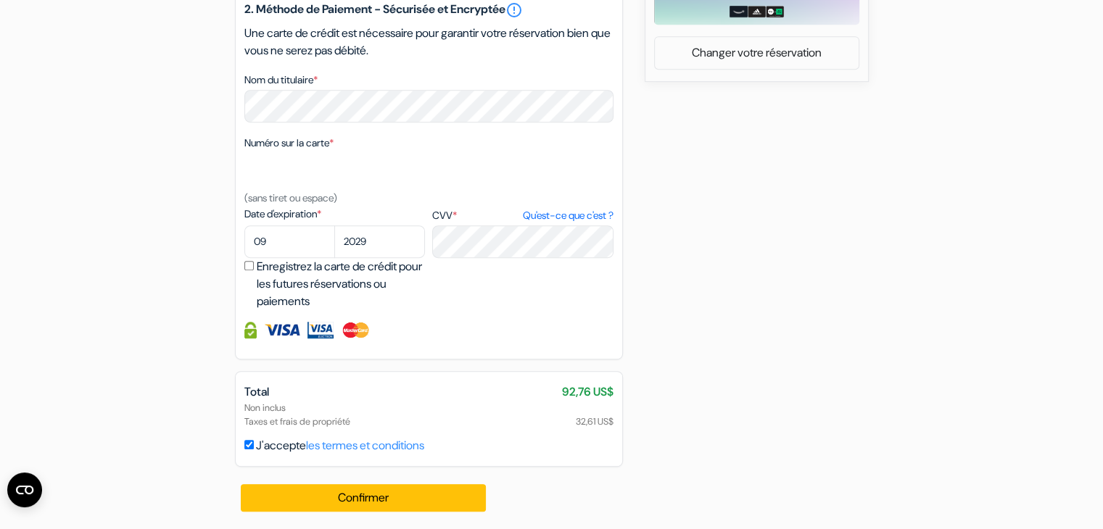
click at [246, 442] on input "J'accepte les termes et conditions" at bounding box center [248, 444] width 9 height 9
checkbox input "true"
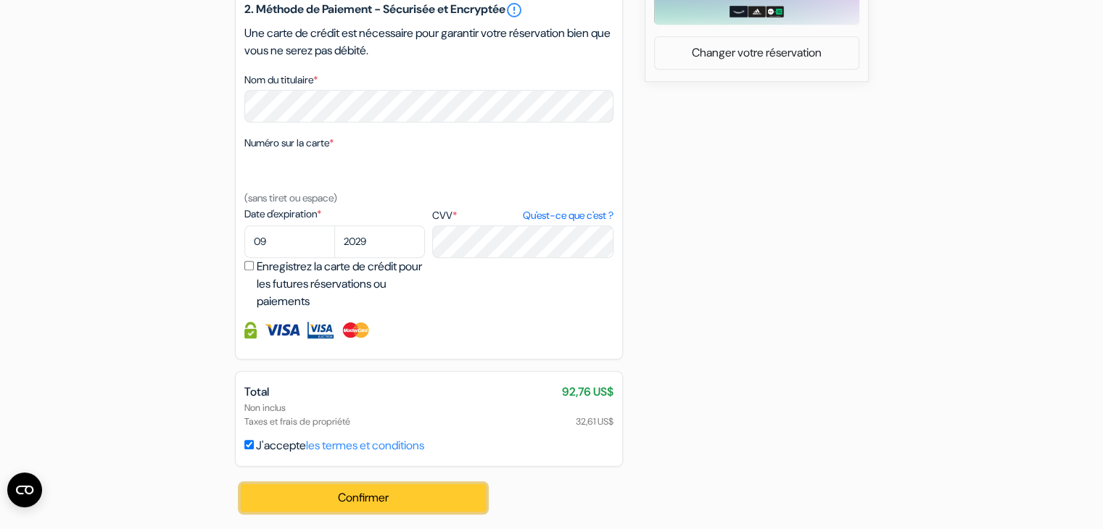
click at [349, 489] on button "Confirmer Loading..." at bounding box center [364, 498] width 246 height 28
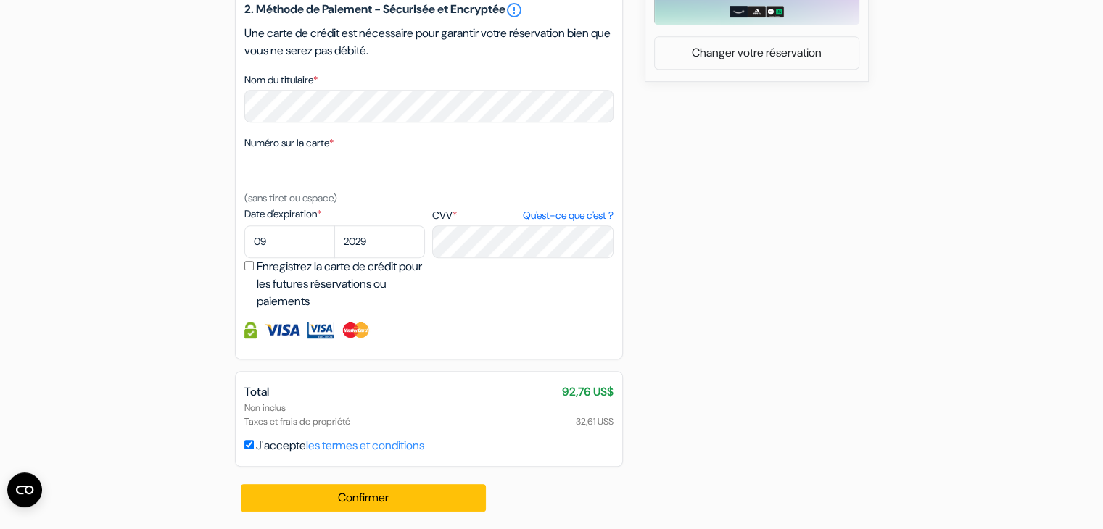
drag, startPoint x: 670, startPoint y: 250, endPoint x: 808, endPoint y: 302, distance: 147.3
drag, startPoint x: 750, startPoint y: 348, endPoint x: 764, endPoint y: 350, distance: 13.9
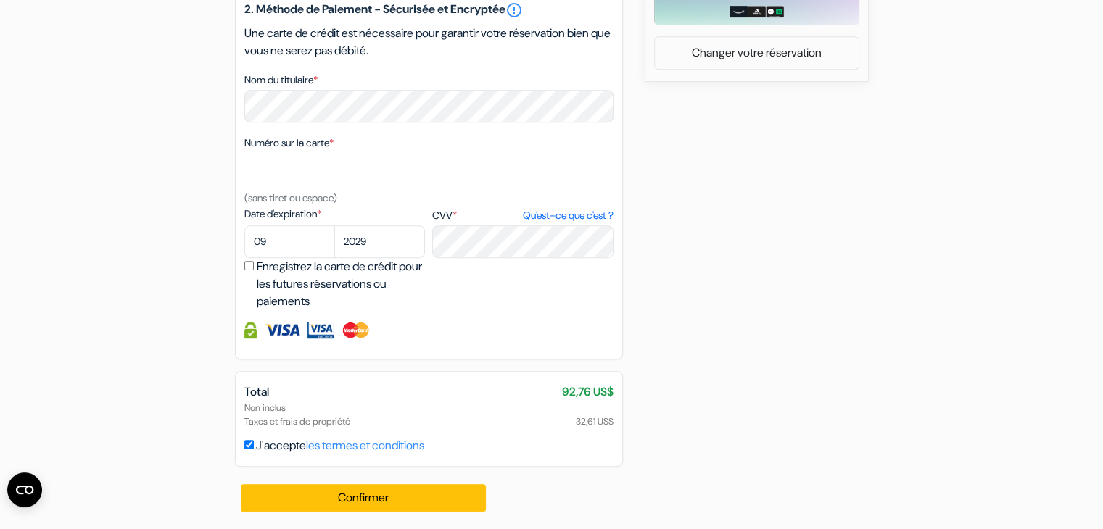
drag, startPoint x: 716, startPoint y: 362, endPoint x: 705, endPoint y: 369, distance: 12.5
drag, startPoint x: 705, startPoint y: 369, endPoint x: 699, endPoint y: 358, distance: 12.7
click at [345, 327] on img at bounding box center [356, 330] width 30 height 17
click at [323, 329] on img at bounding box center [320, 330] width 26 height 17
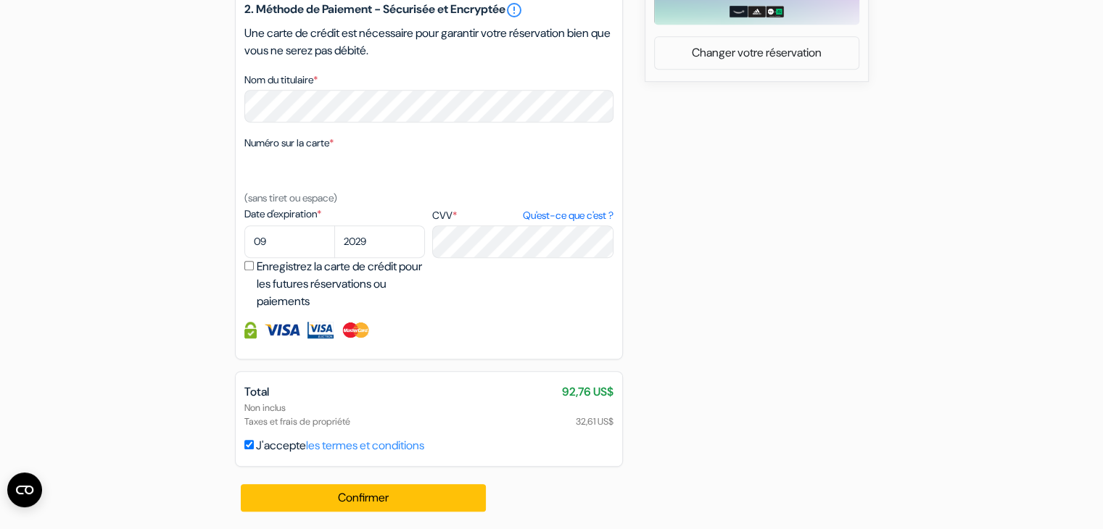
click at [244, 335] on img at bounding box center [250, 330] width 12 height 17
drag, startPoint x: 244, startPoint y: 335, endPoint x: 267, endPoint y: 337, distance: 22.6
click at [264, 337] on div at bounding box center [428, 330] width 369 height 17
drag, startPoint x: 399, startPoint y: 326, endPoint x: 522, endPoint y: 330, distance: 123.3
click at [440, 332] on div at bounding box center [428, 330] width 369 height 17
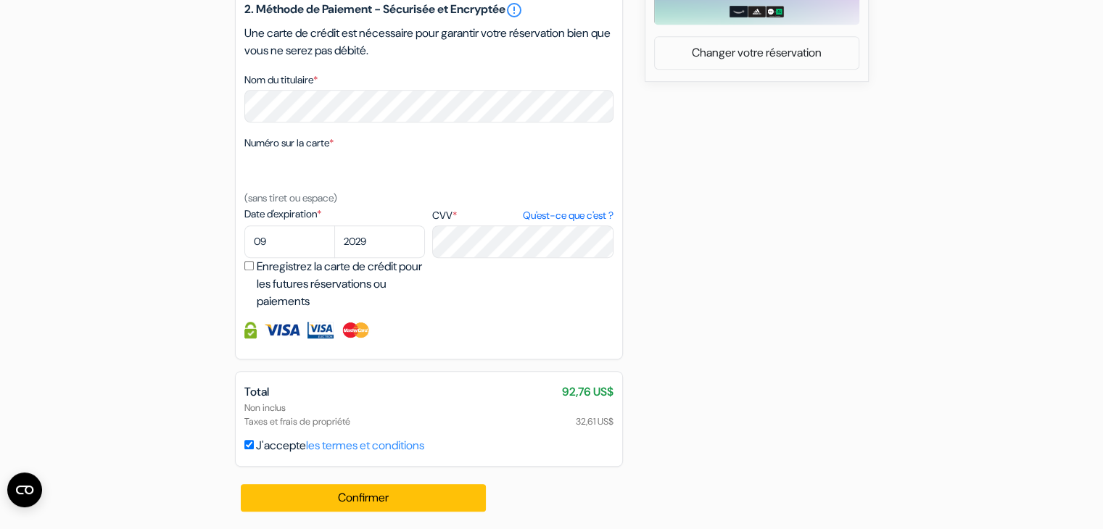
click at [522, 331] on div at bounding box center [428, 330] width 369 height 17
click at [252, 264] on input "Enregistrez la carte de crédit pour les futures réservations ou paiements" at bounding box center [248, 265] width 9 height 9
checkbox input "false"
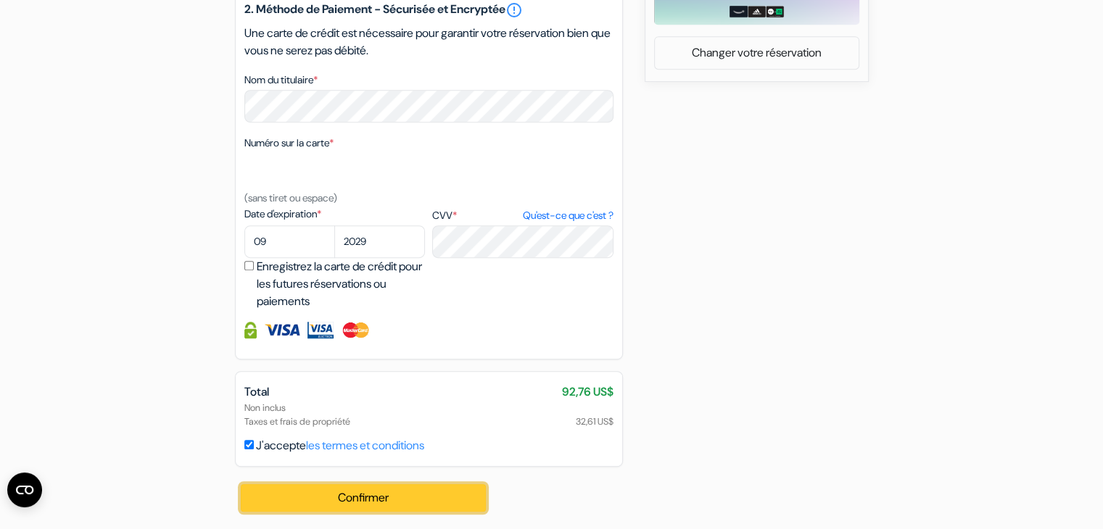
drag, startPoint x: 392, startPoint y: 497, endPoint x: 405, endPoint y: 485, distance: 17.5
click at [392, 497] on button "Confirmer Loading..." at bounding box center [364, 498] width 246 height 28
